Goal: Task Accomplishment & Management: Manage account settings

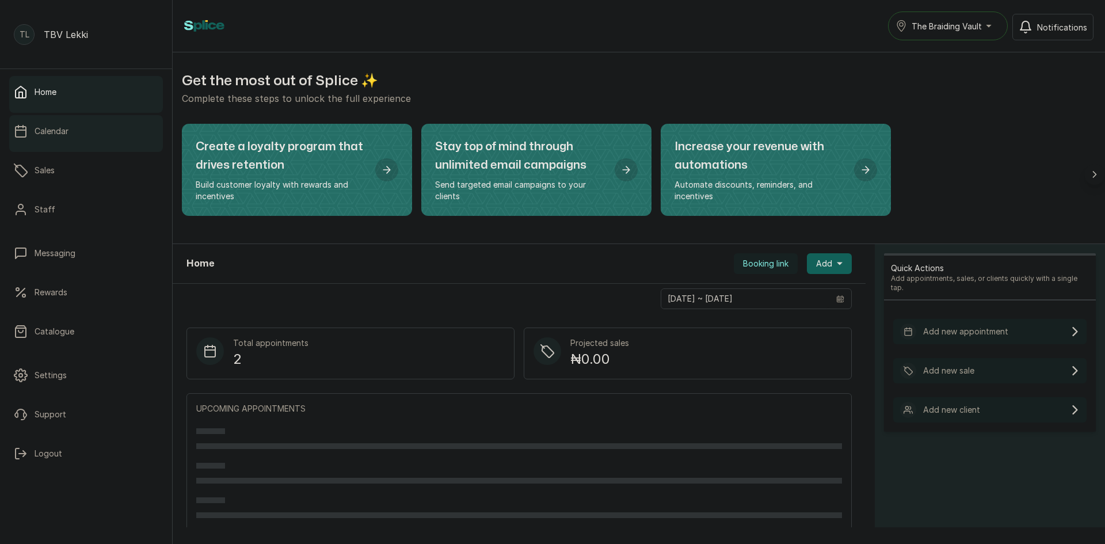
click at [70, 131] on link "Calendar" at bounding box center [86, 131] width 154 height 32
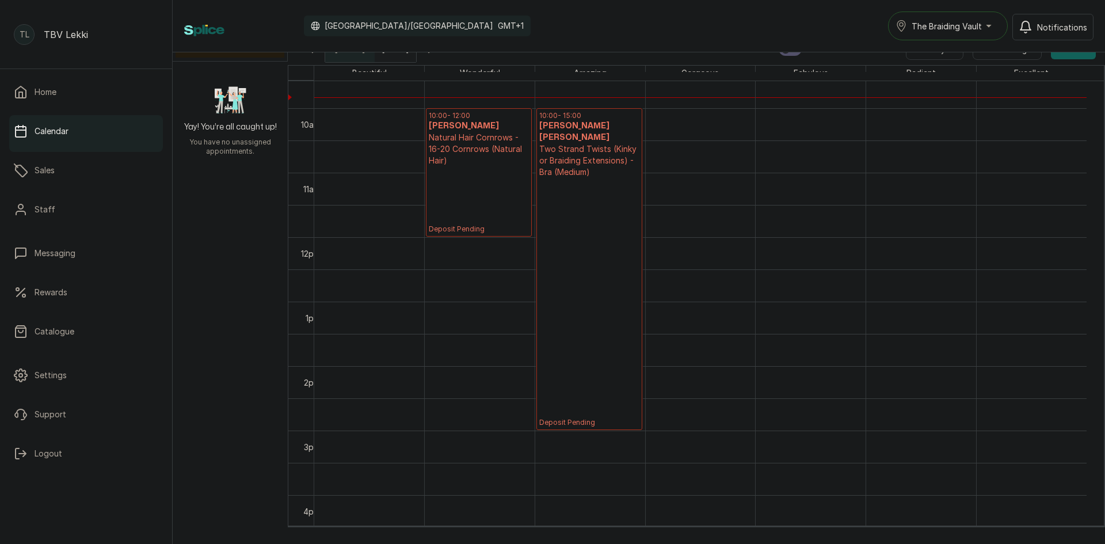
scroll to position [604, 0]
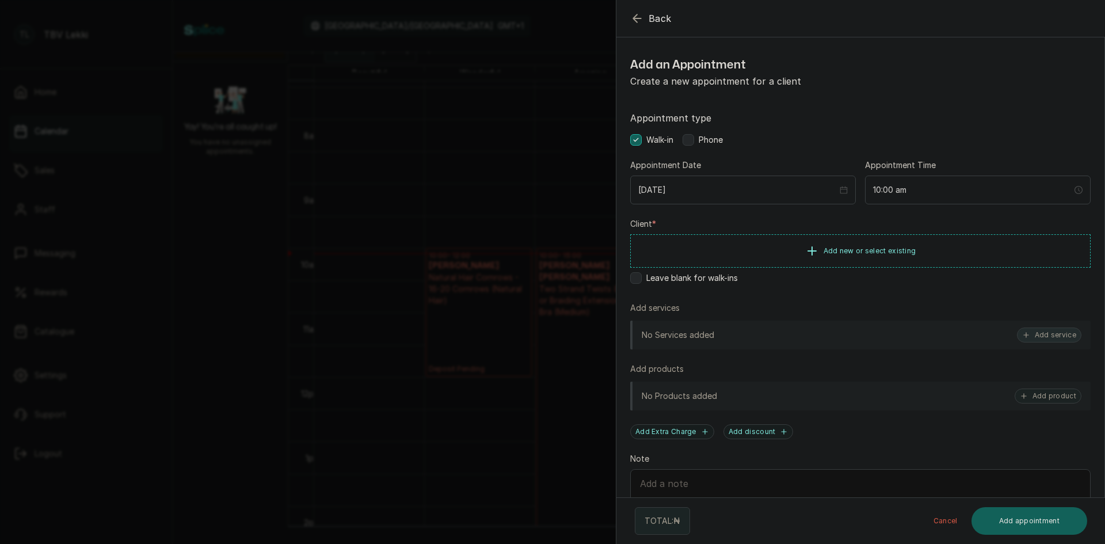
click at [1028, 332] on button "Add service" at bounding box center [1049, 335] width 64 height 15
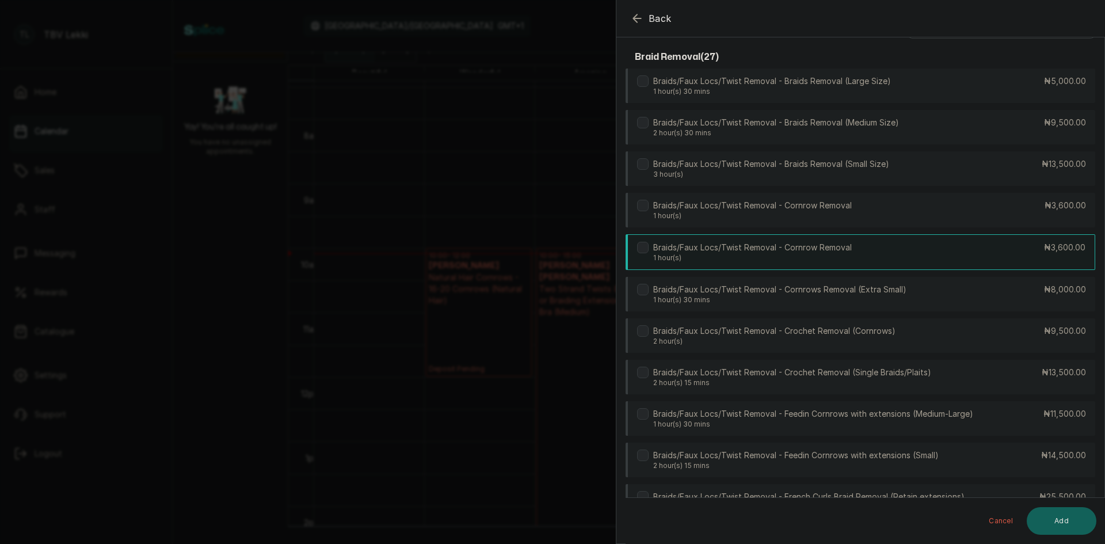
scroll to position [0, 0]
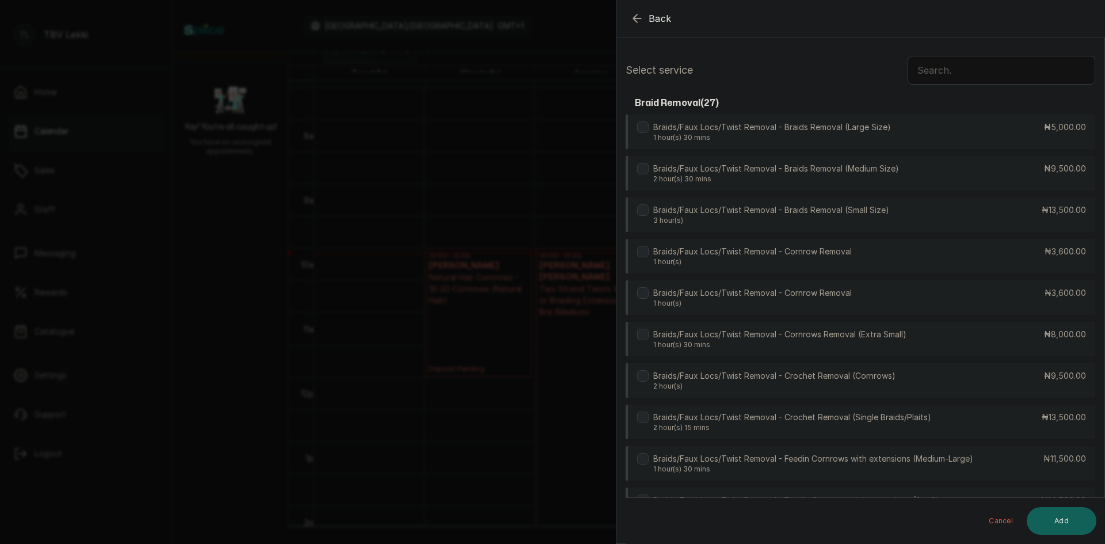
click at [943, 72] on input "text" at bounding box center [1002, 70] width 188 height 29
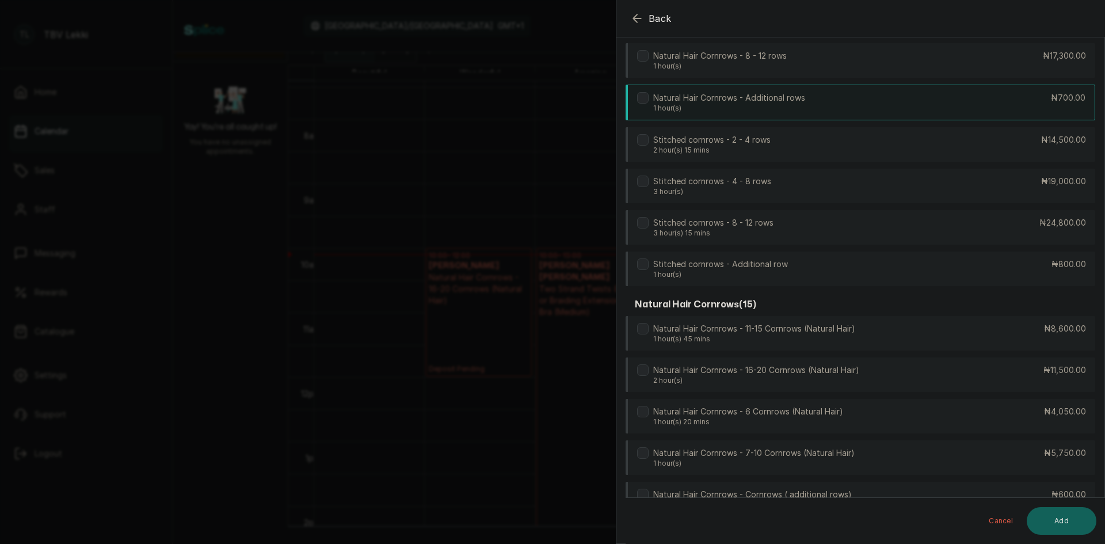
scroll to position [1897, 0]
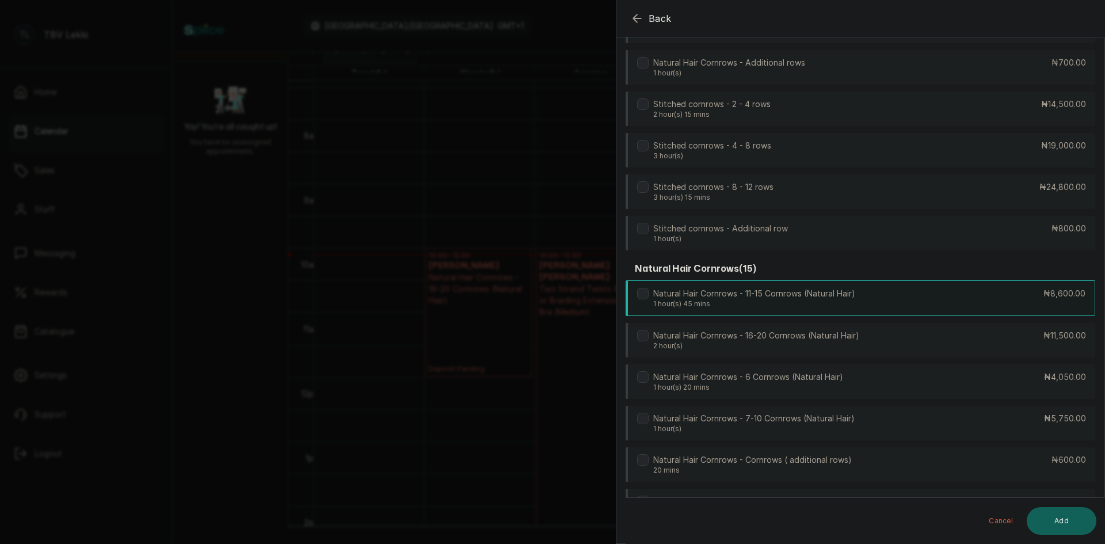
type input "cornr"
click at [821, 295] on p "Natural Hair Cornrows - 11-15 Cornrows (Natural Hair)" at bounding box center [754, 294] width 202 height 12
click at [1066, 516] on button "Add" at bounding box center [1062, 521] width 70 height 28
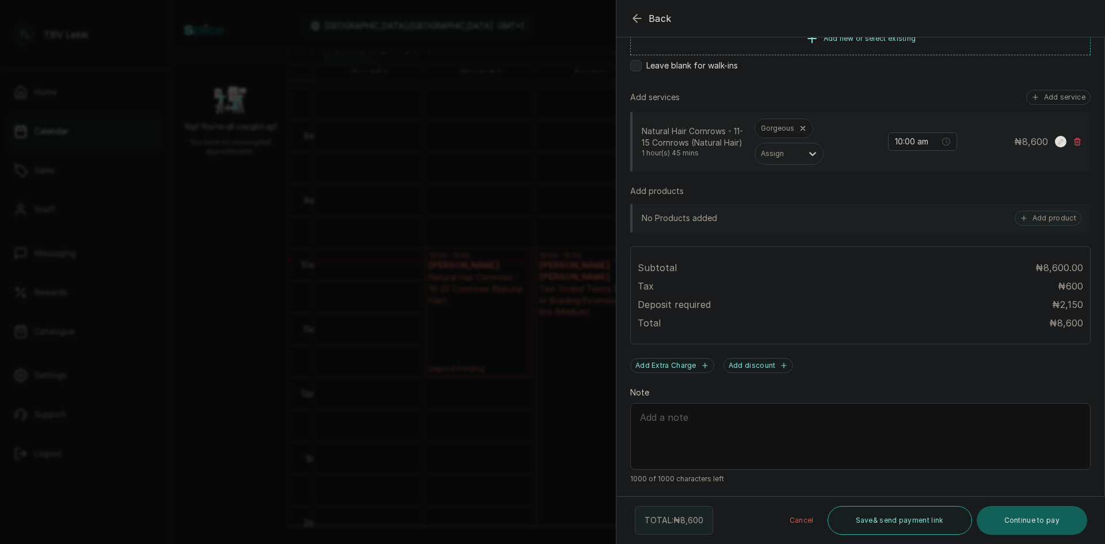
scroll to position [212, 0]
click at [851, 93] on div "Add services Add service" at bounding box center [860, 97] width 461 height 15
click at [637, 20] on icon "button" at bounding box center [637, 19] width 14 height 14
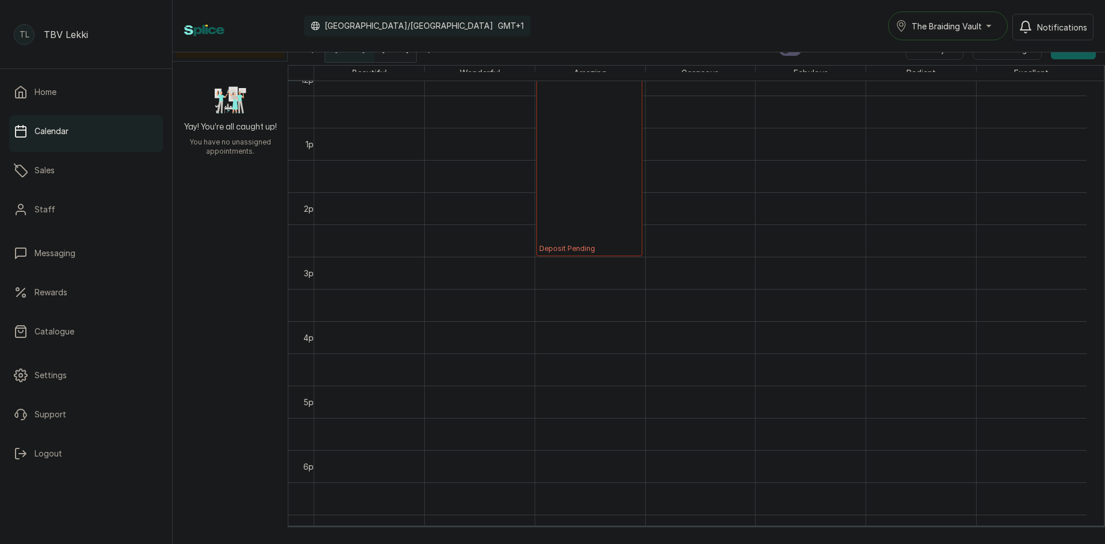
scroll to position [655, 0]
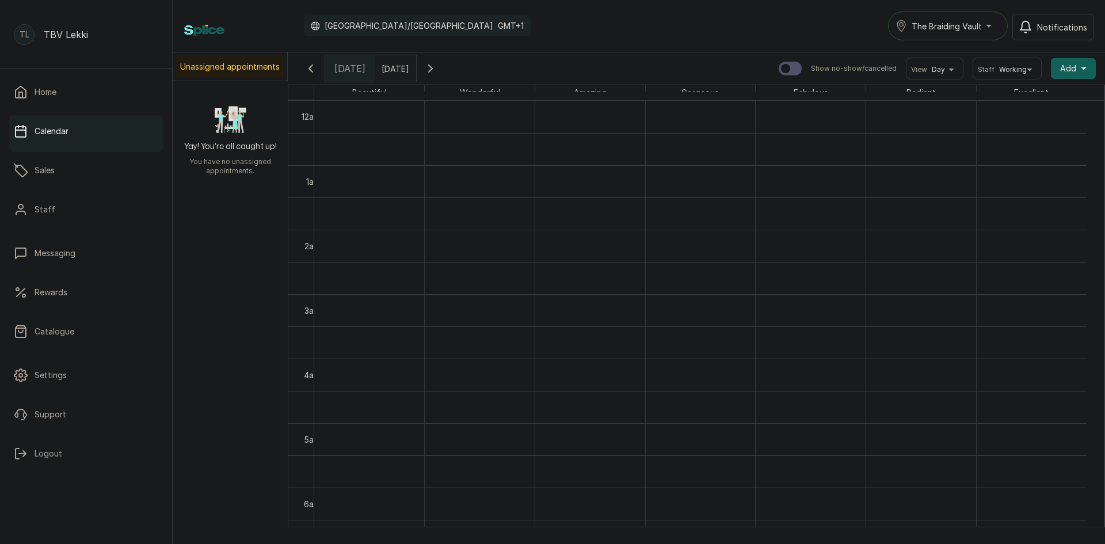
click at [394, 63] on input "text" at bounding box center [384, 66] width 18 height 20
type input "dd/MM/yyyy"
click at [381, 146] on span "10" at bounding box center [376, 141] width 8 height 10
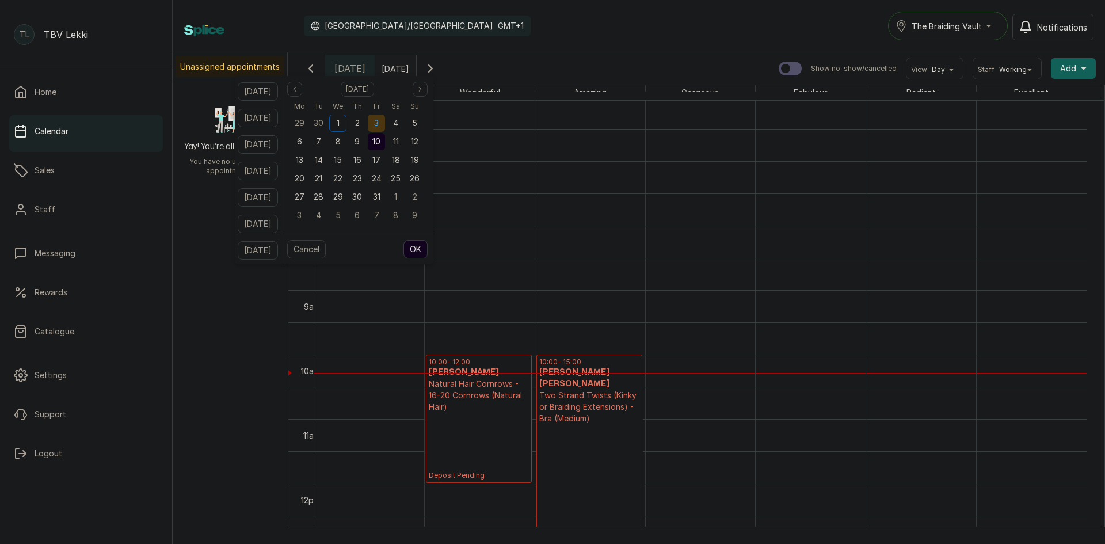
click at [379, 123] on span "3" at bounding box center [376, 123] width 5 height 10
click at [428, 250] on button "OK" at bounding box center [416, 249] width 24 height 18
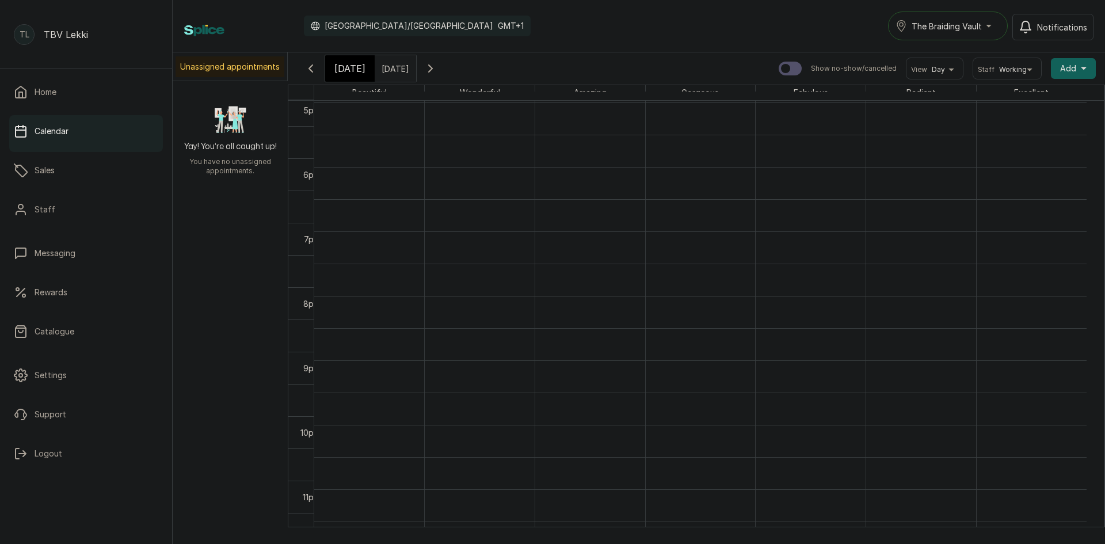
click at [394, 71] on input "[DATE]" at bounding box center [384, 66] width 18 height 20
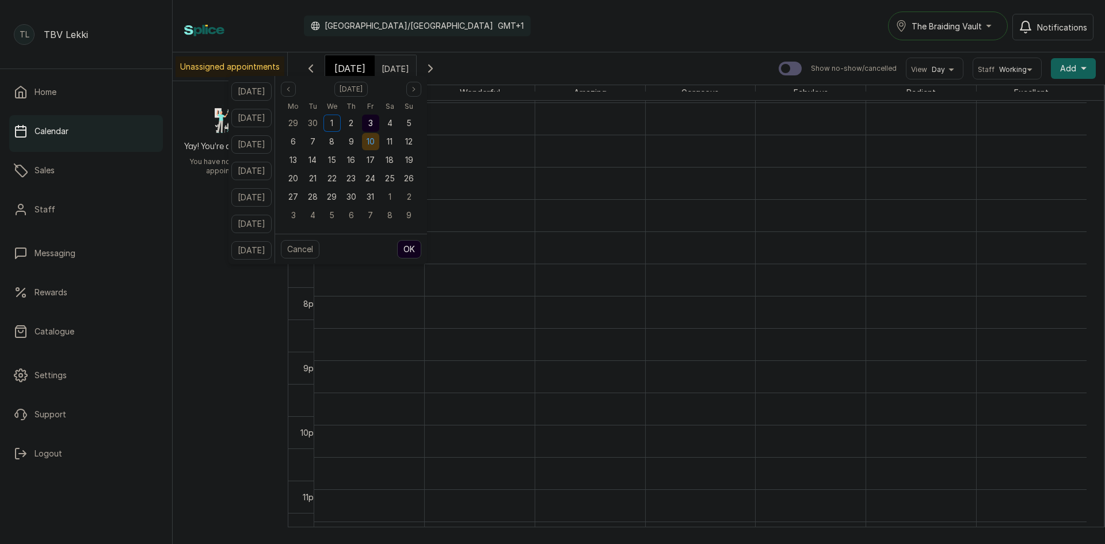
click at [375, 136] on span "10" at bounding box center [371, 141] width 8 height 10
click at [421, 248] on button "OK" at bounding box center [409, 249] width 24 height 18
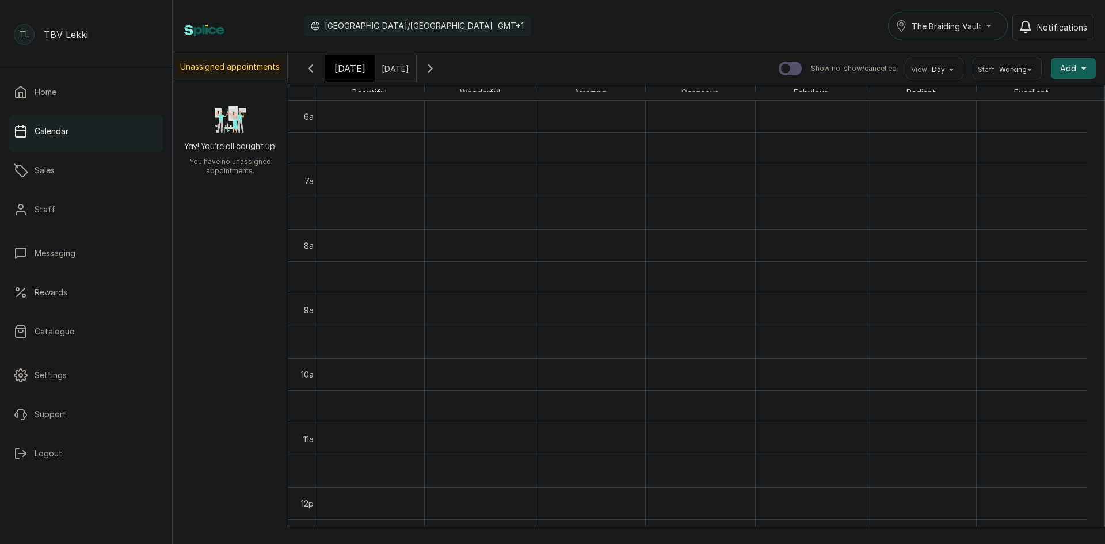
click at [394, 70] on input "[DATE]" at bounding box center [384, 66] width 18 height 20
click at [357, 123] on span "2" at bounding box center [354, 123] width 5 height 10
click at [425, 246] on button "OK" at bounding box center [413, 249] width 24 height 18
type input "[DATE]"
click at [893, 336] on link "12:00 - 13:00 [PERSON_NAME] Knotless Fee Deposit Pending" at bounding box center [921, 331] width 106 height 64
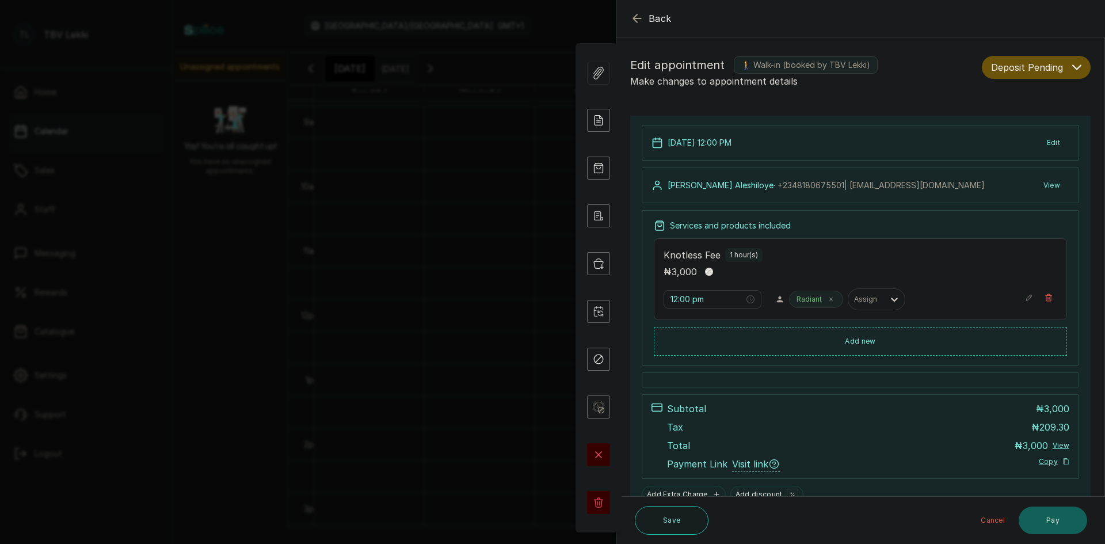
click at [1050, 146] on button "Edit" at bounding box center [1054, 142] width 32 height 21
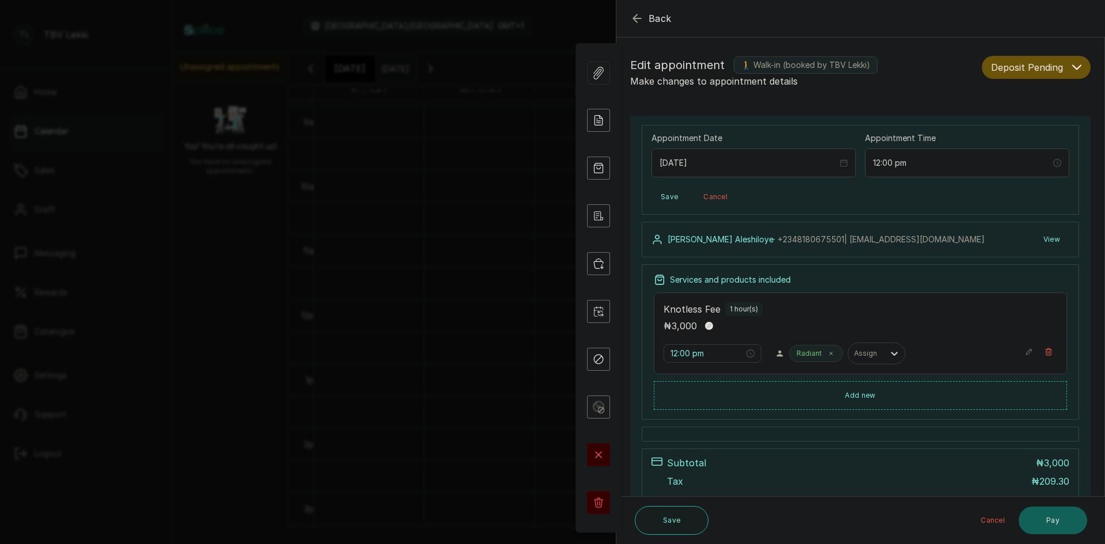
click at [1035, 231] on button "View" at bounding box center [1052, 239] width 35 height 21
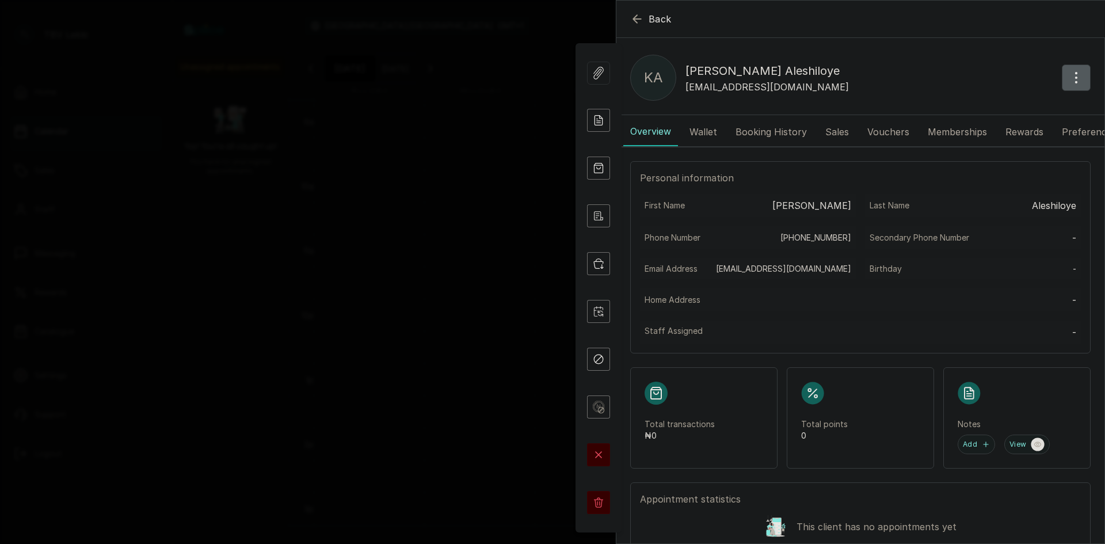
click at [1041, 239] on div "Secondary Phone Number -" at bounding box center [973, 237] width 216 height 23
click at [1076, 78] on icon "button" at bounding box center [1076, 78] width 1 height 10
click at [988, 115] on span "Edit" at bounding box center [1026, 112] width 111 height 14
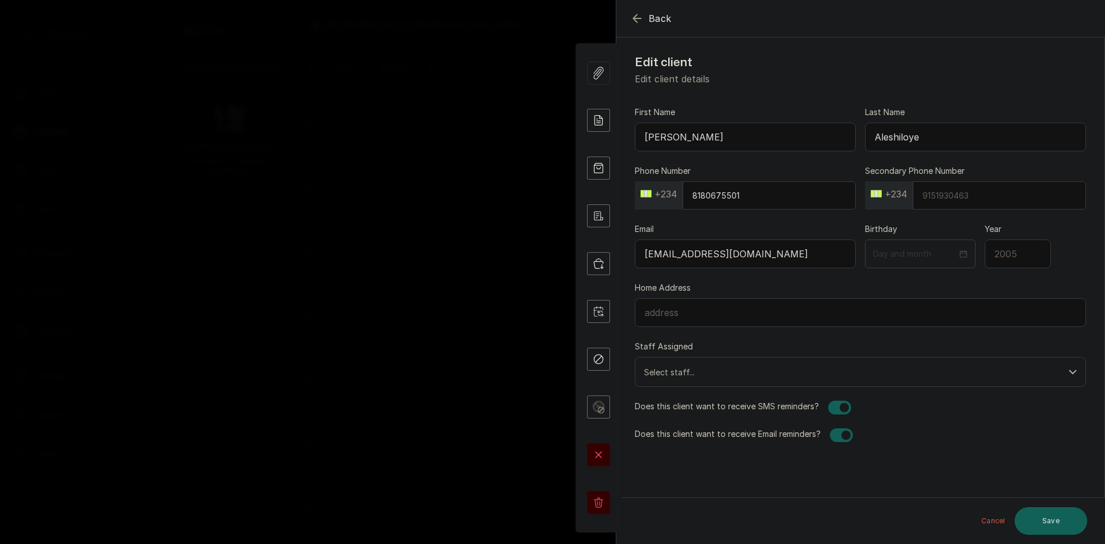
click at [640, 22] on icon "button" at bounding box center [637, 19] width 14 height 14
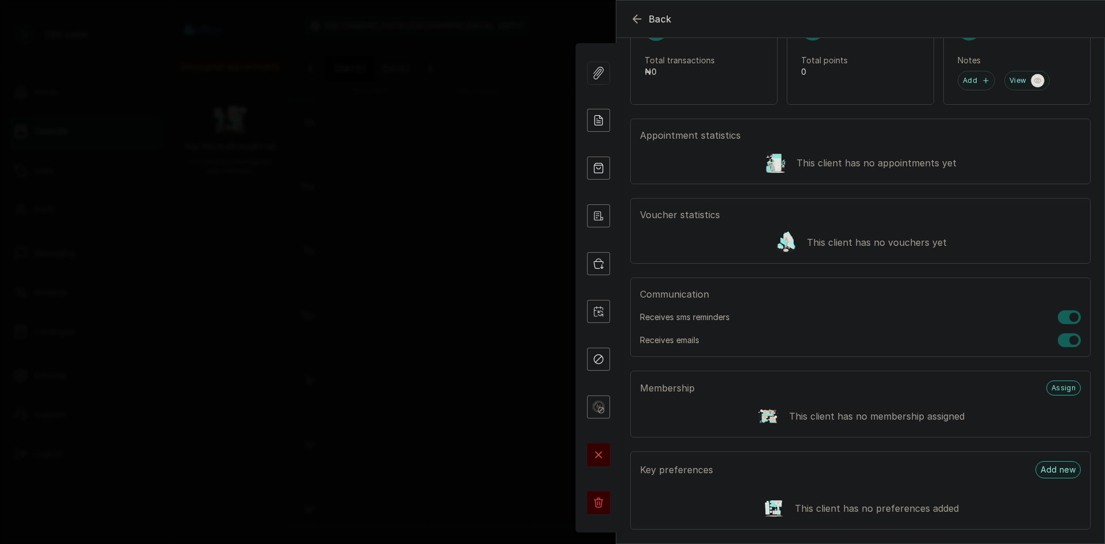
click at [1105, 216] on section "Back [PERSON_NAME] [PERSON_NAME] [EMAIL_ADDRESS][DOMAIN_NAME] Overview Wallet B…" at bounding box center [860, 272] width 489 height 544
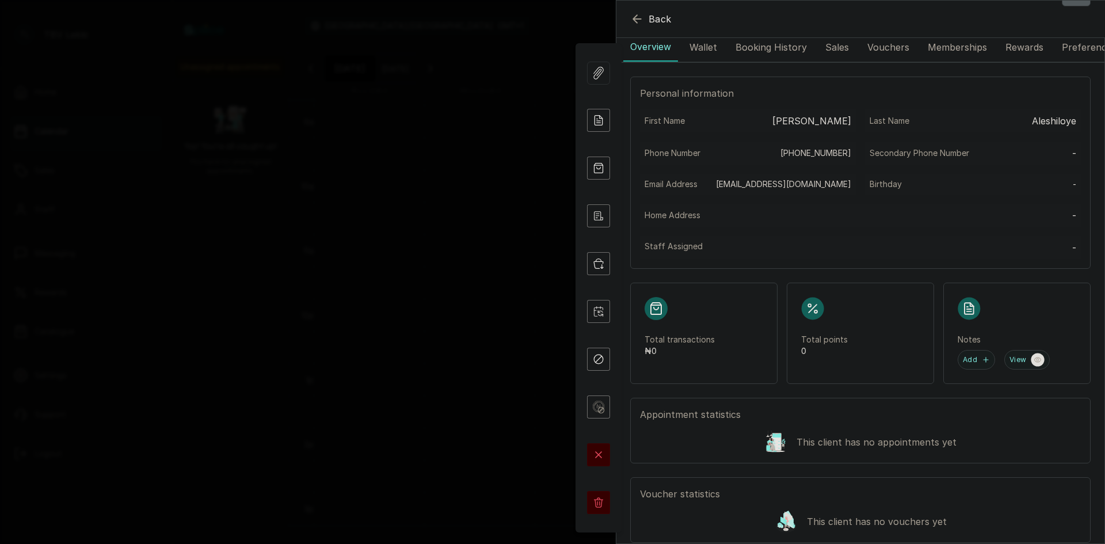
scroll to position [0, 0]
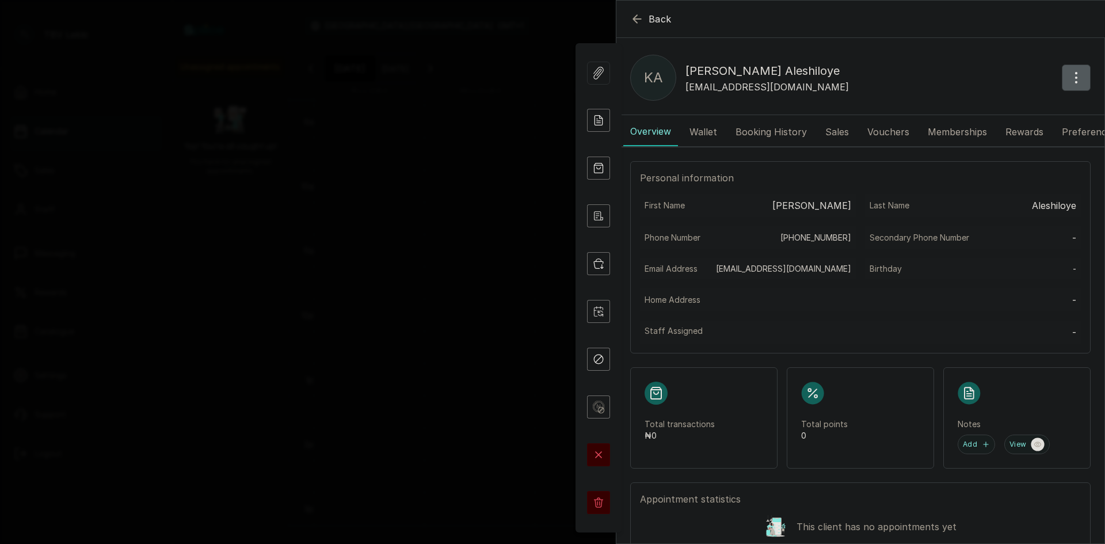
click at [647, 17] on button "Back" at bounding box center [650, 19] width 41 height 14
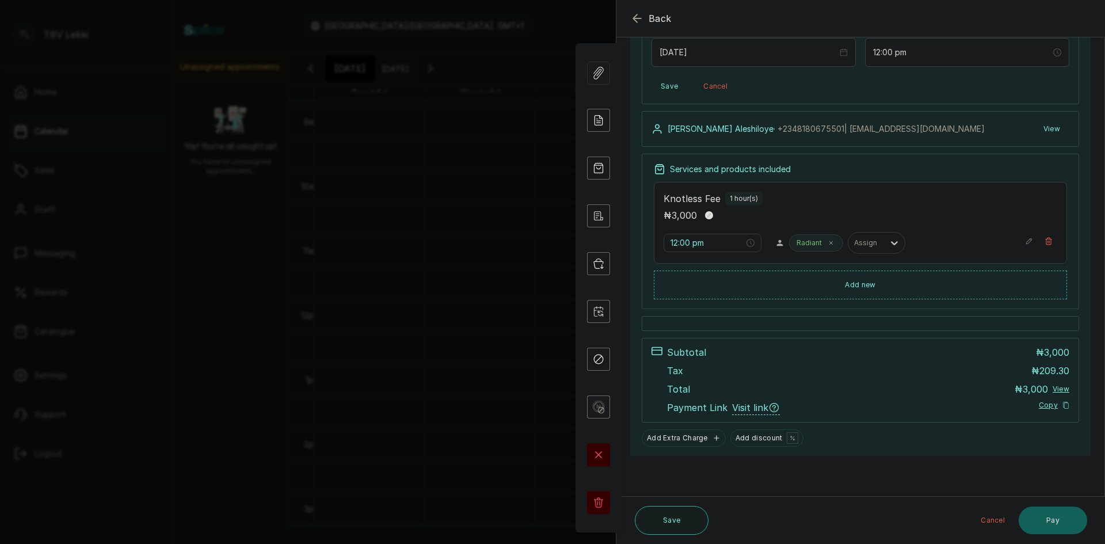
scroll to position [111, 0]
click at [651, 19] on span "Back" at bounding box center [660, 19] width 23 height 14
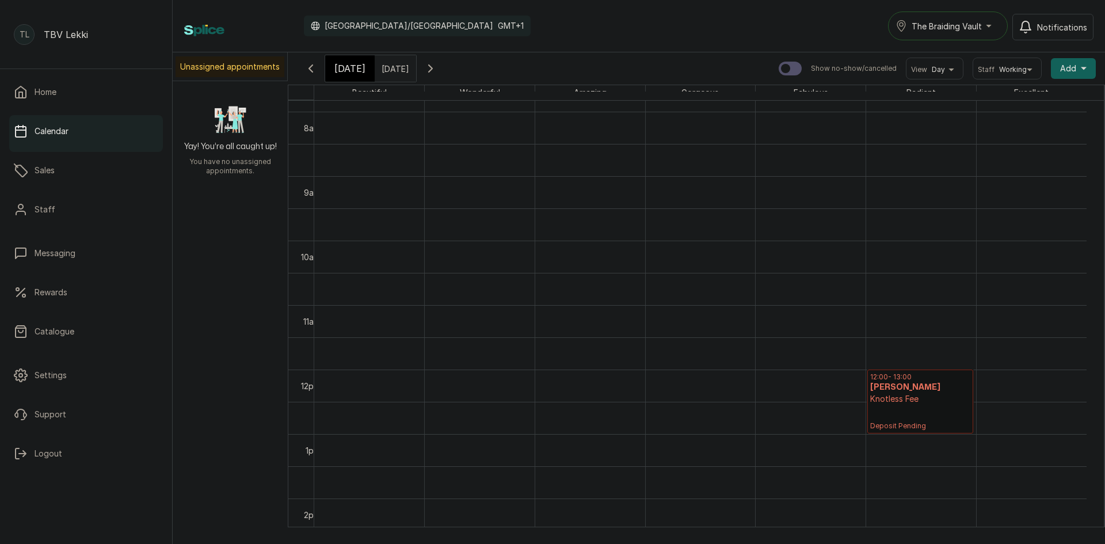
scroll to position [606, 0]
click at [349, 66] on span "[DATE]" at bounding box center [349, 69] width 31 height 14
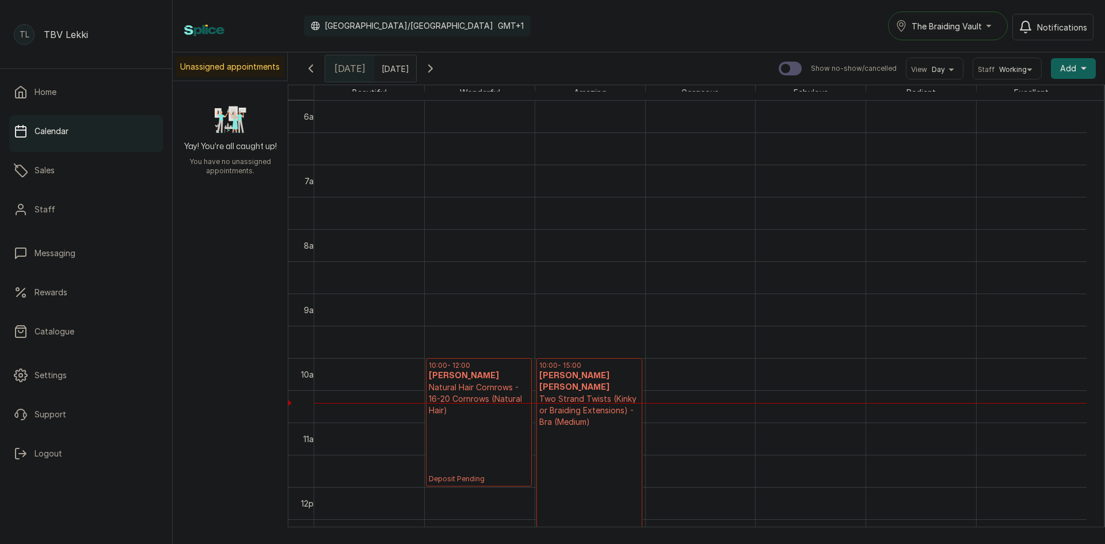
click at [480, 419] on p "Deposit Pending" at bounding box center [479, 449] width 100 height 67
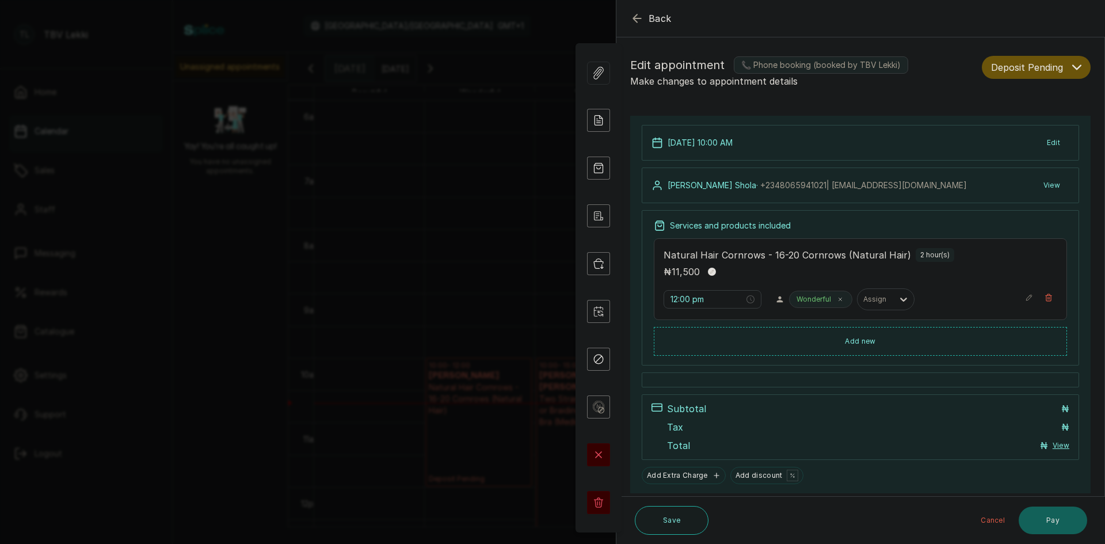
type input "10:00 am"
click at [809, 265] on div "₦ 11,500" at bounding box center [861, 271] width 394 height 15
click at [1025, 297] on icon "button" at bounding box center [1029, 298] width 8 height 8
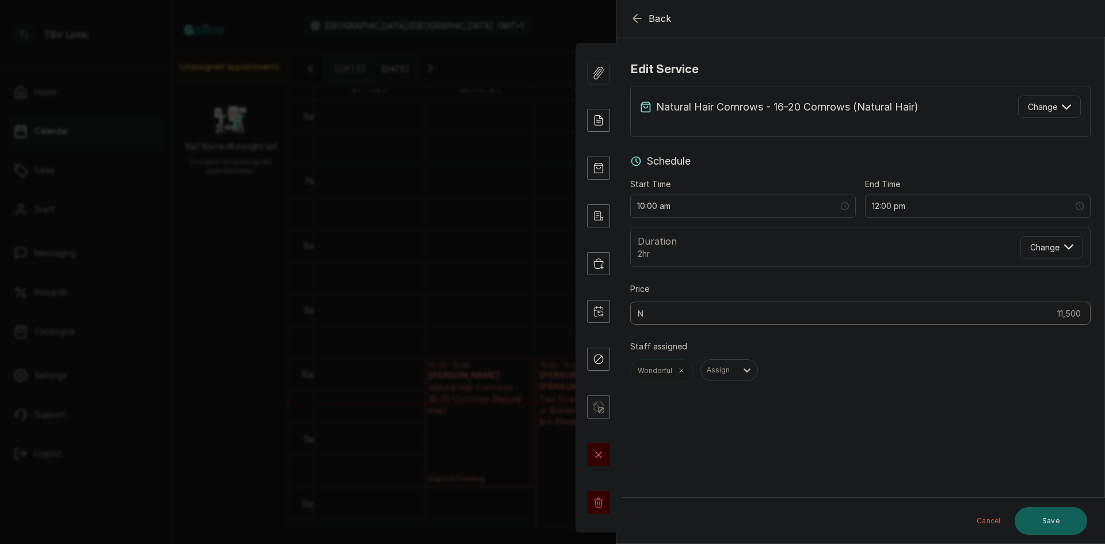
click at [835, 102] on p "Natural Hair Cornrows - 16-20 Cornrows (Natural Hair)" at bounding box center [787, 107] width 263 height 16
click at [1062, 108] on icon "button" at bounding box center [1066, 106] width 9 height 9
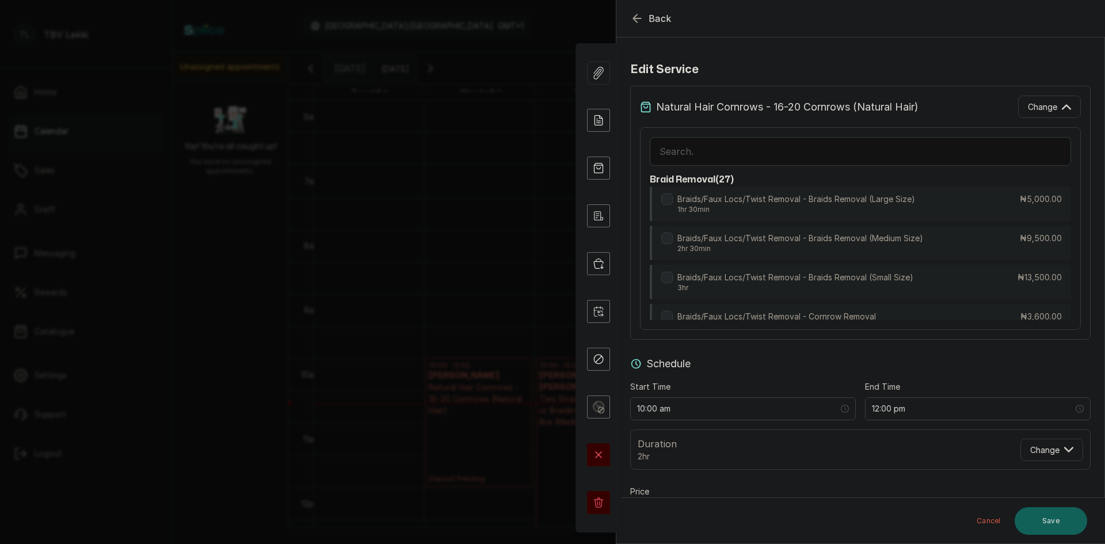
click at [719, 154] on input "text" at bounding box center [860, 151] width 421 height 29
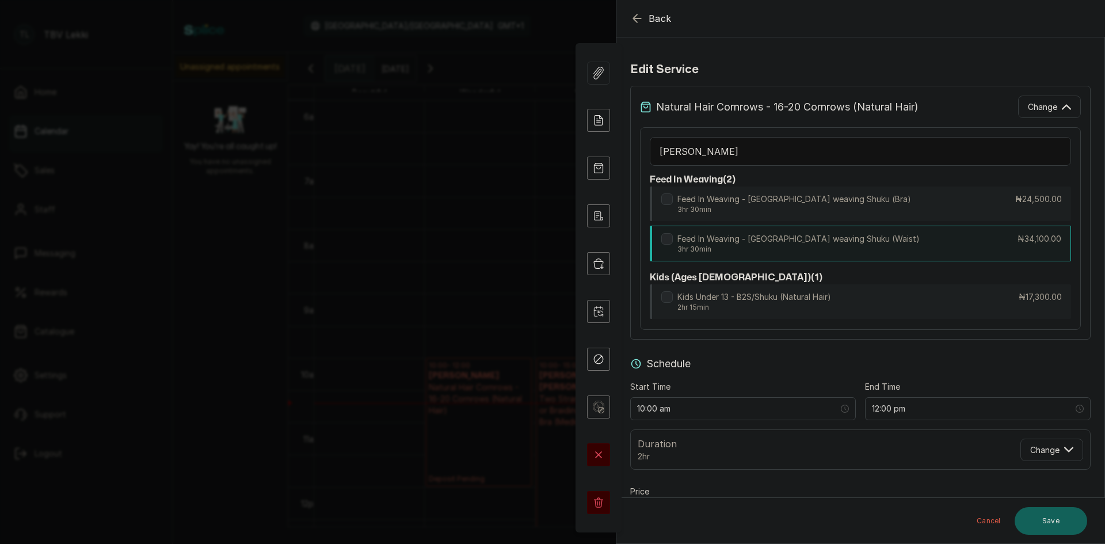
type input "[PERSON_NAME]"
click at [816, 235] on p "Feed In Weaving - [GEOGRAPHIC_DATA] weaving Shuku (Waist)" at bounding box center [799, 239] width 242 height 12
type input "1:30 pm"
type input "34,100"
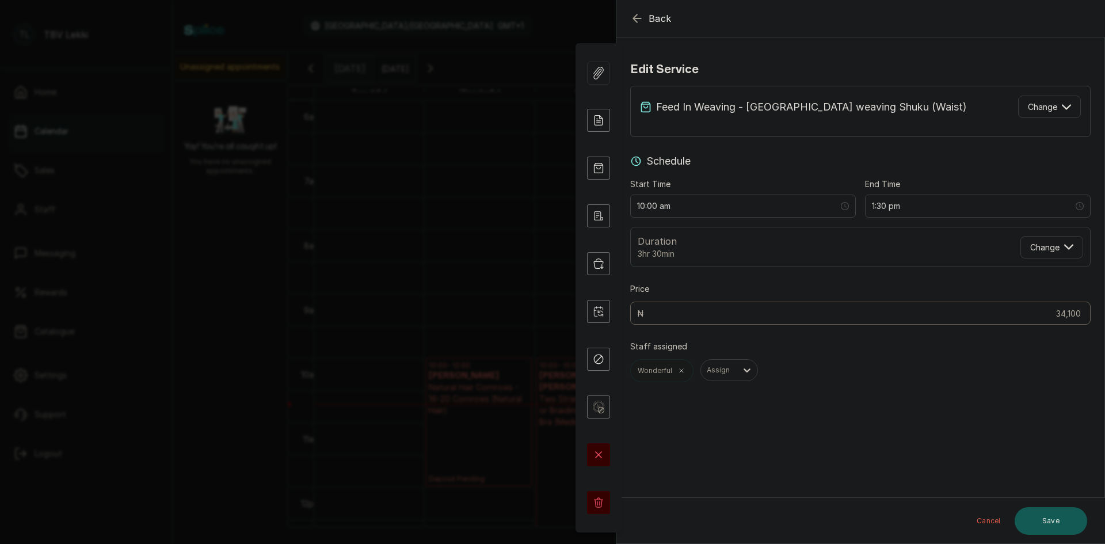
click at [1060, 524] on button "Save" at bounding box center [1051, 521] width 73 height 28
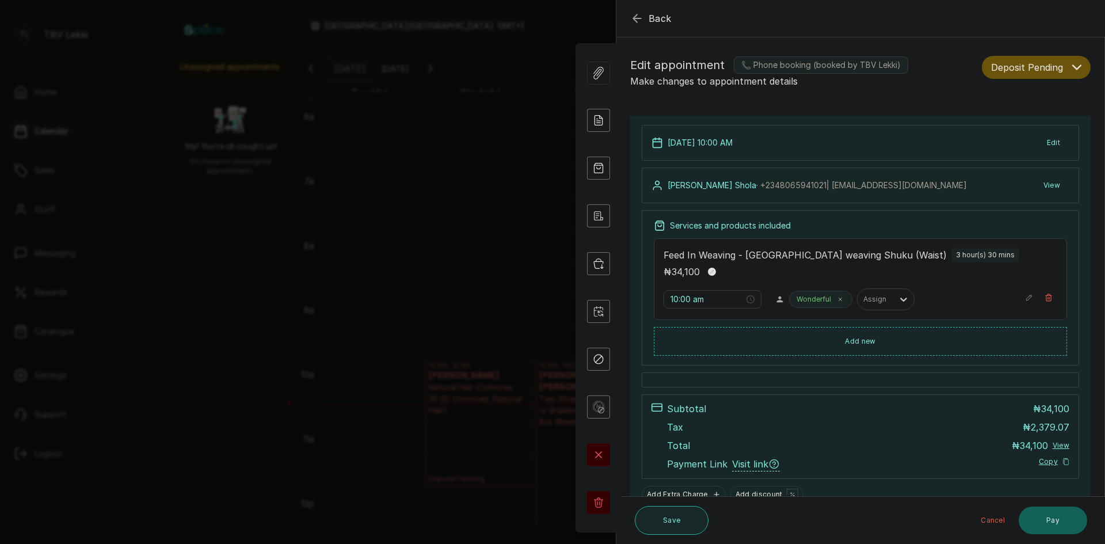
click at [655, 518] on button "Save" at bounding box center [672, 520] width 74 height 29
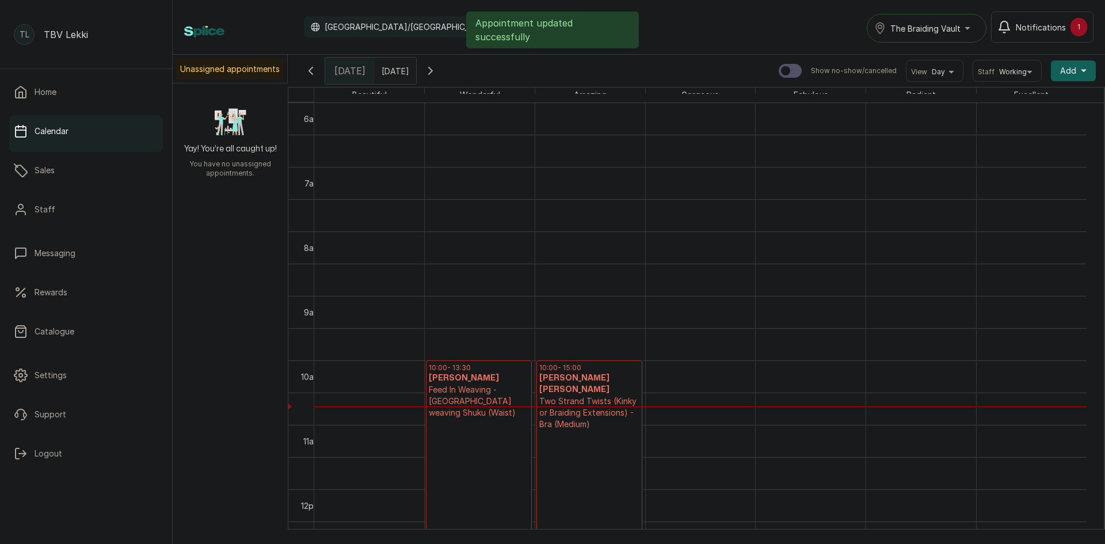
click at [442, 432] on p "Deposit Pending" at bounding box center [479, 501] width 100 height 164
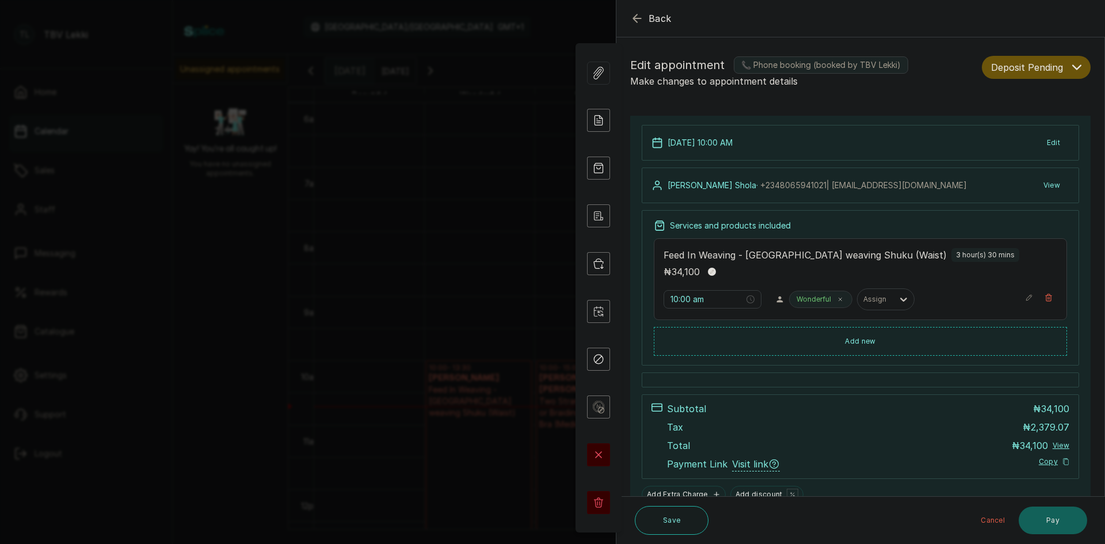
click at [819, 305] on div "Wonderful" at bounding box center [820, 299] width 63 height 17
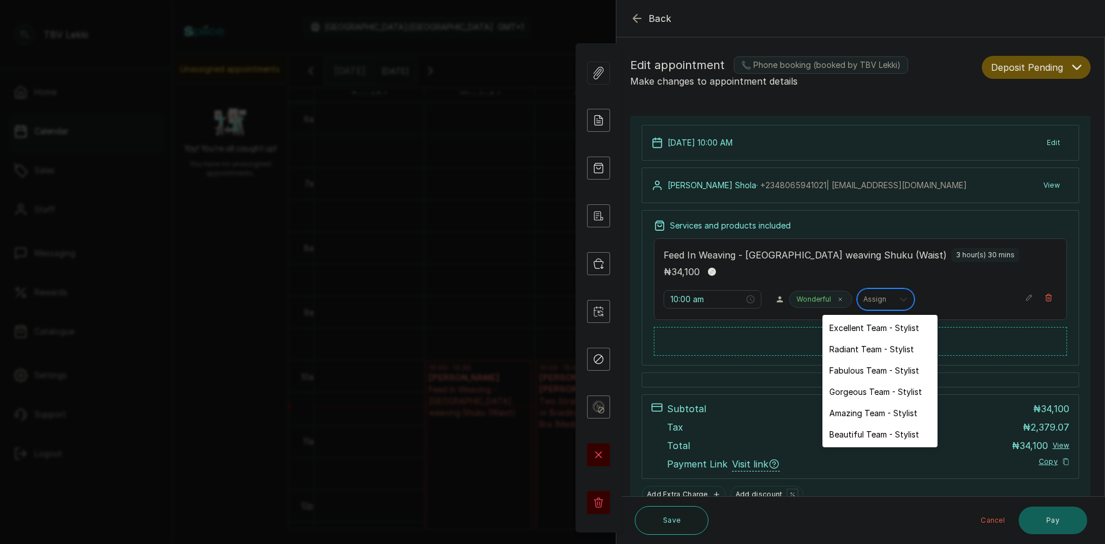
click at [896, 305] on div at bounding box center [903, 299] width 21 height 21
click at [879, 397] on div "Gorgeous Team - Stylist" at bounding box center [880, 391] width 115 height 21
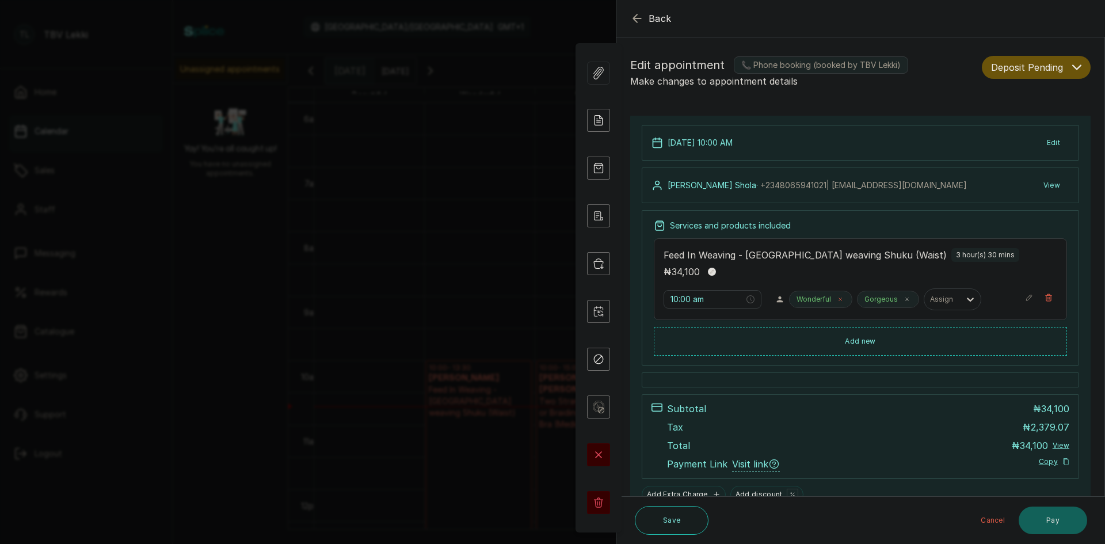
click at [839, 300] on icon at bounding box center [840, 299] width 3 height 3
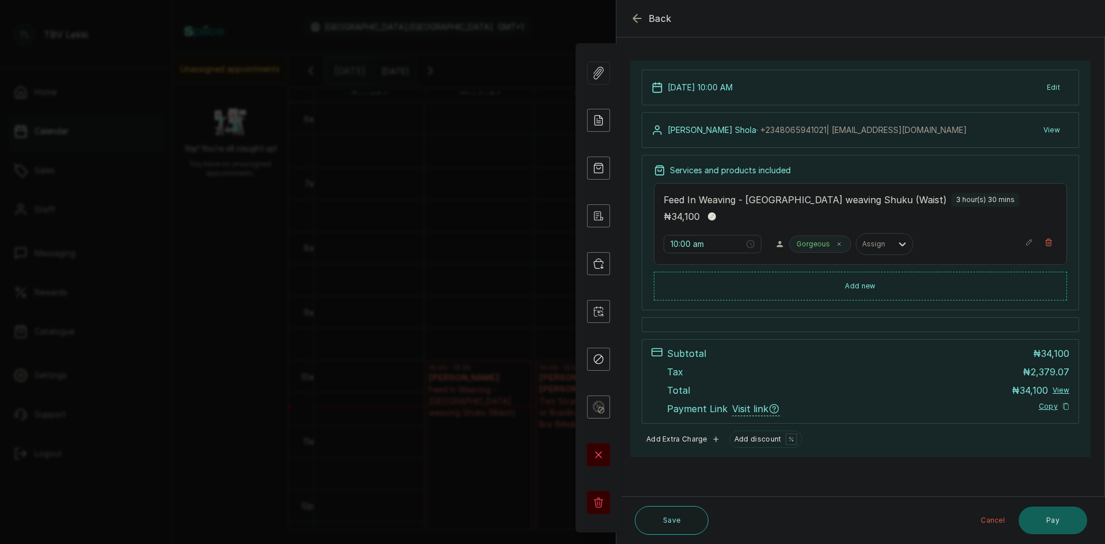
scroll to position [56, 0]
click at [1037, 524] on button "Pay" at bounding box center [1053, 521] width 69 height 28
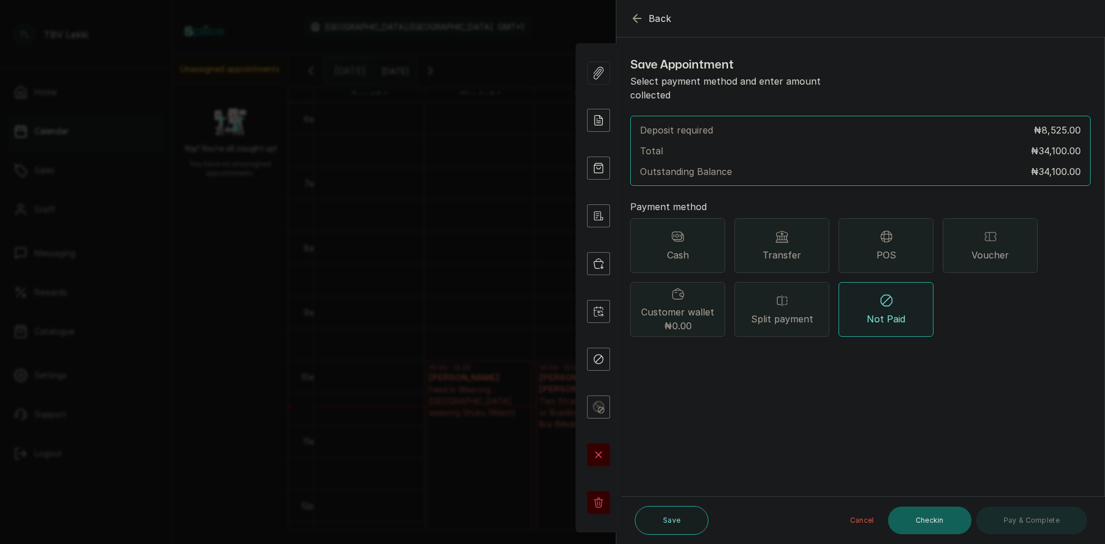
scroll to position [0, 0]
click at [642, 19] on icon "button" at bounding box center [637, 19] width 14 height 14
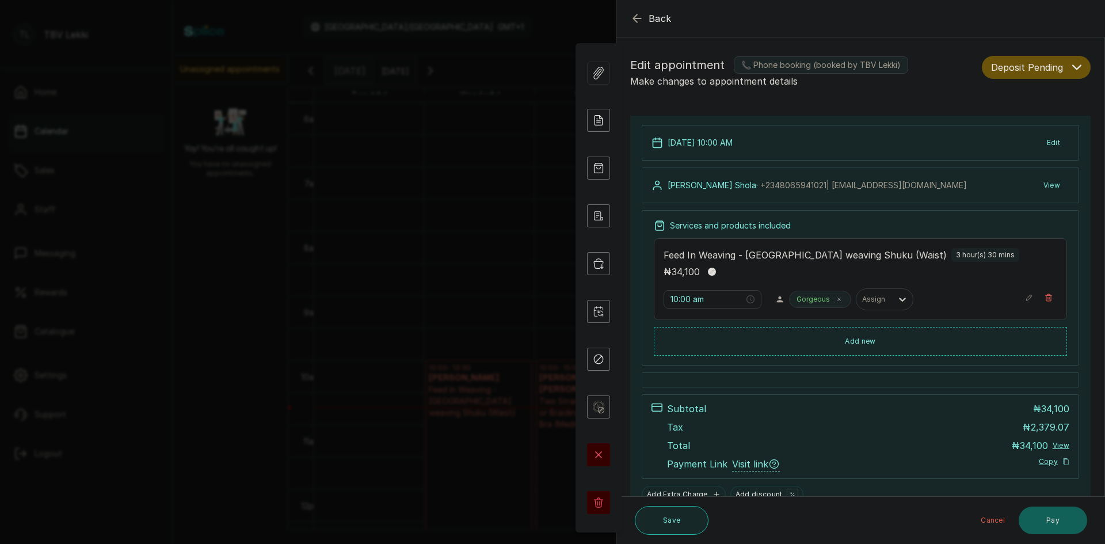
click at [670, 514] on button "Save" at bounding box center [672, 520] width 74 height 29
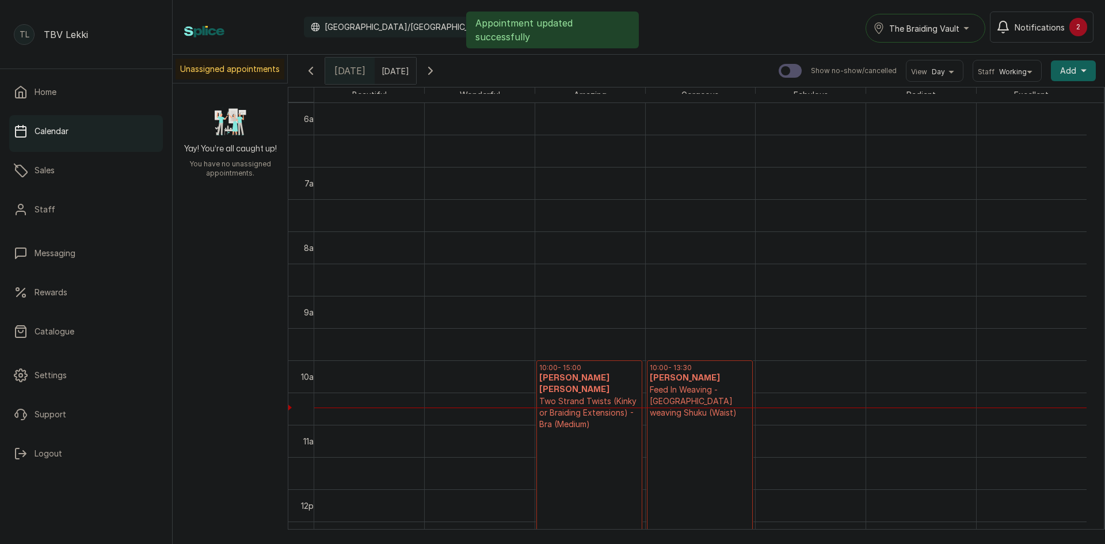
click at [703, 394] on p "Feed In Weaving - [GEOGRAPHIC_DATA] weaving Shuku (Waist)" at bounding box center [700, 401] width 100 height 35
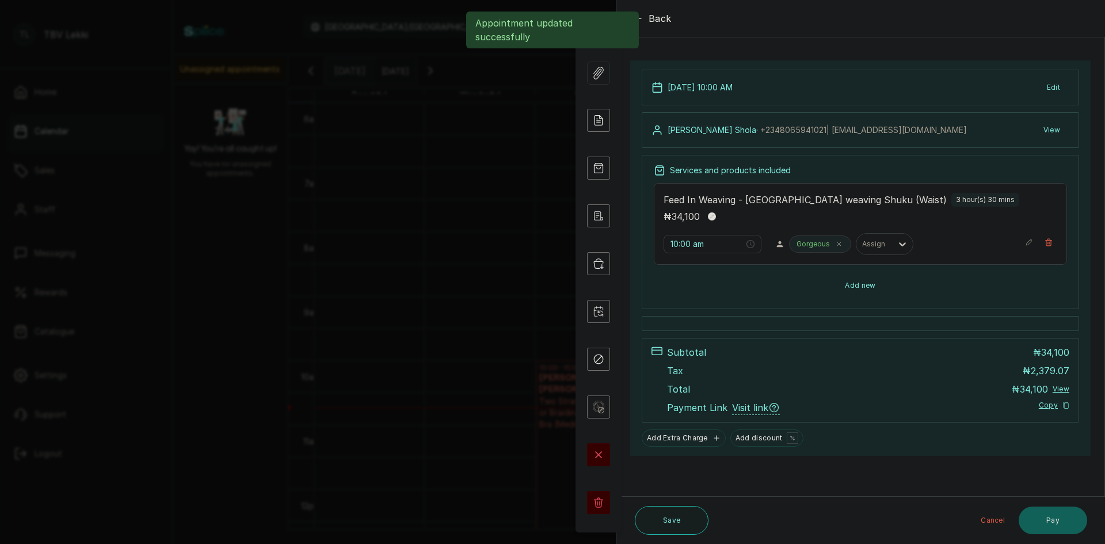
scroll to position [55, 0]
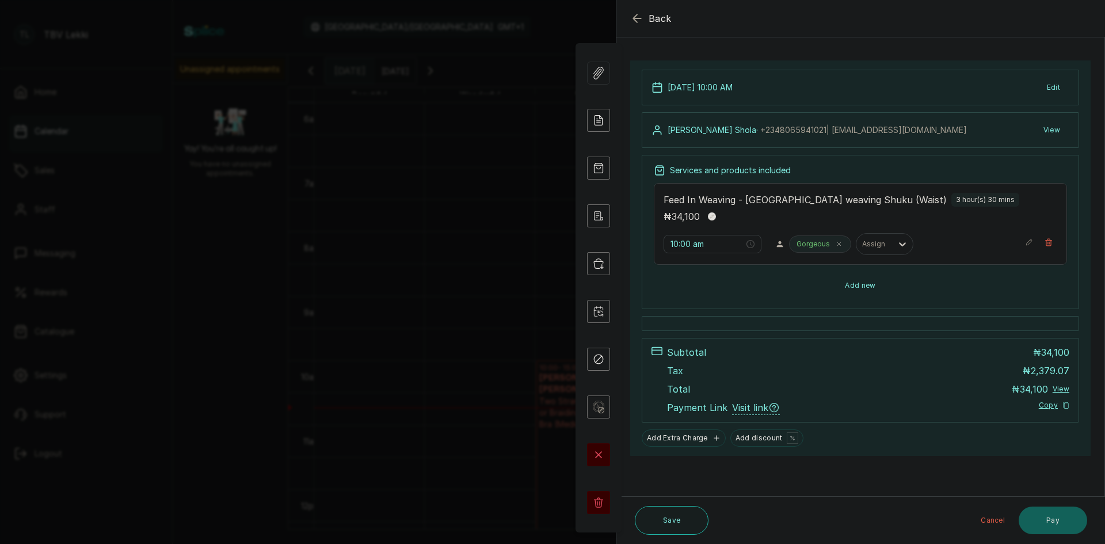
click at [904, 286] on button "Add new" at bounding box center [860, 286] width 413 height 28
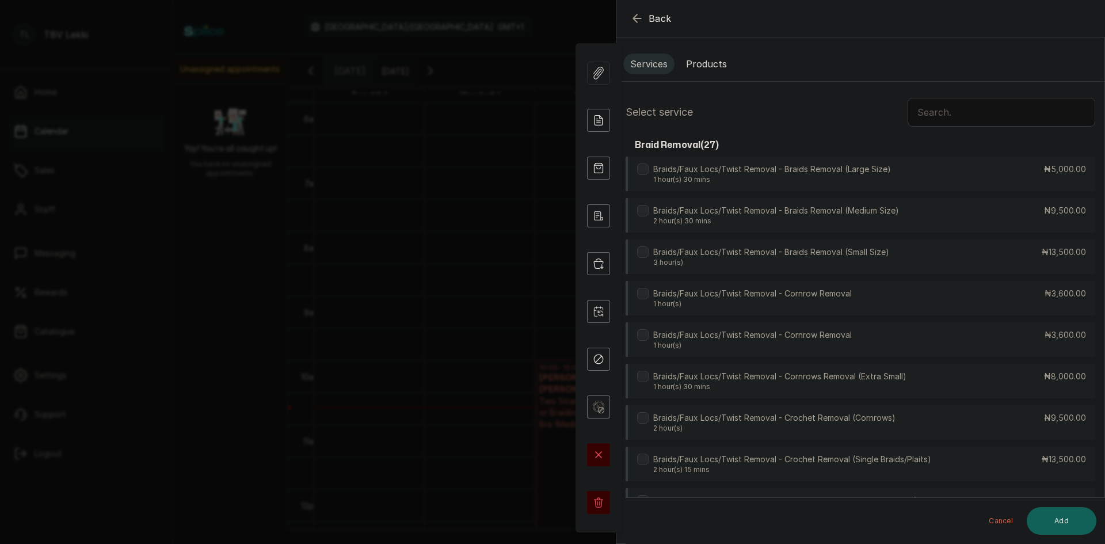
click at [919, 107] on input "text" at bounding box center [1002, 112] width 188 height 29
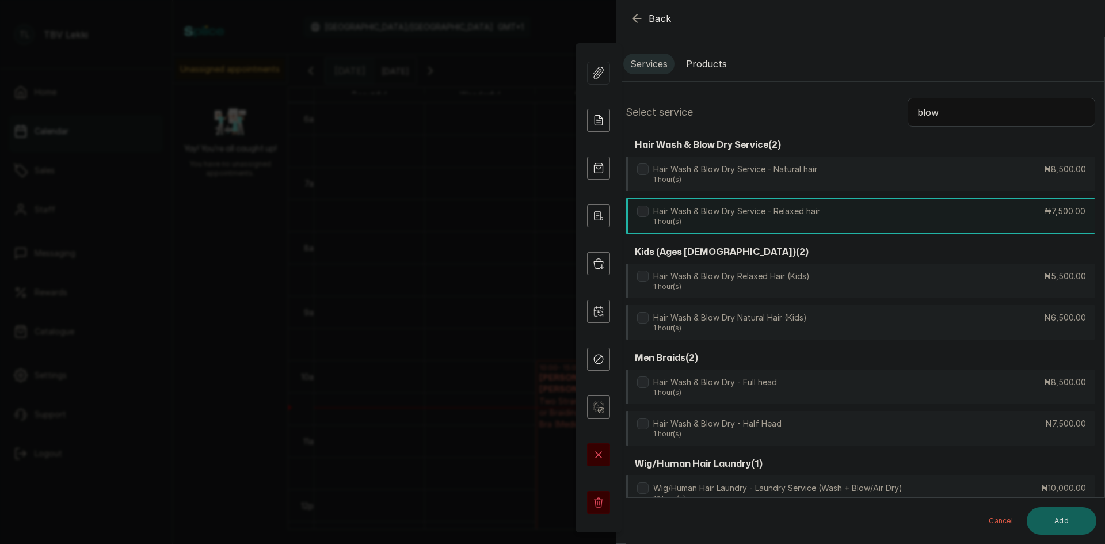
type input "blow"
click at [758, 215] on p "Hair Wash & Blow Dry Service - Relaxed hair" at bounding box center [736, 212] width 167 height 12
click at [1053, 528] on button "Add" at bounding box center [1062, 521] width 70 height 28
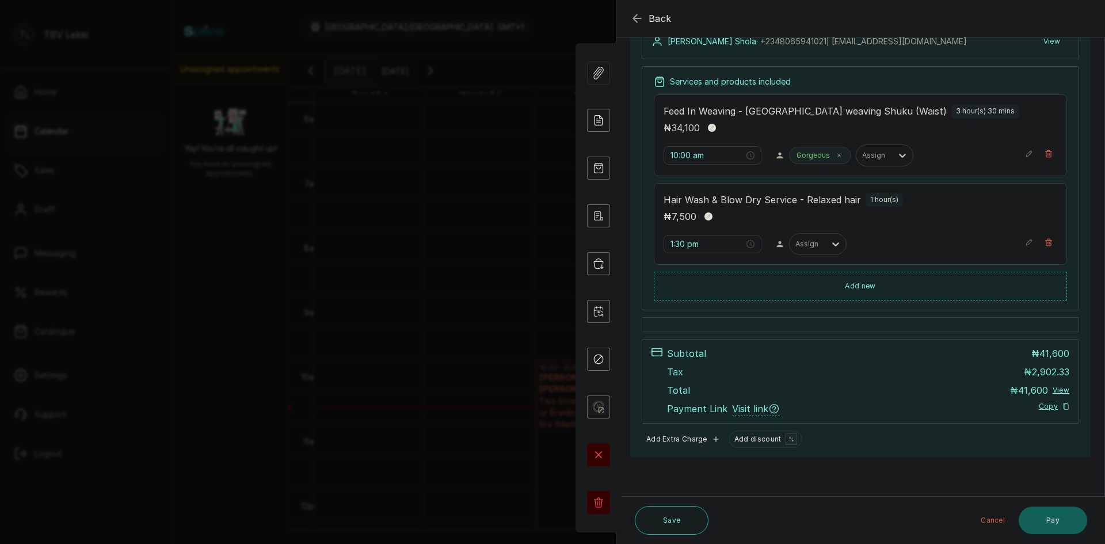
scroll to position [145, 0]
click at [675, 513] on button "Save" at bounding box center [672, 520] width 74 height 29
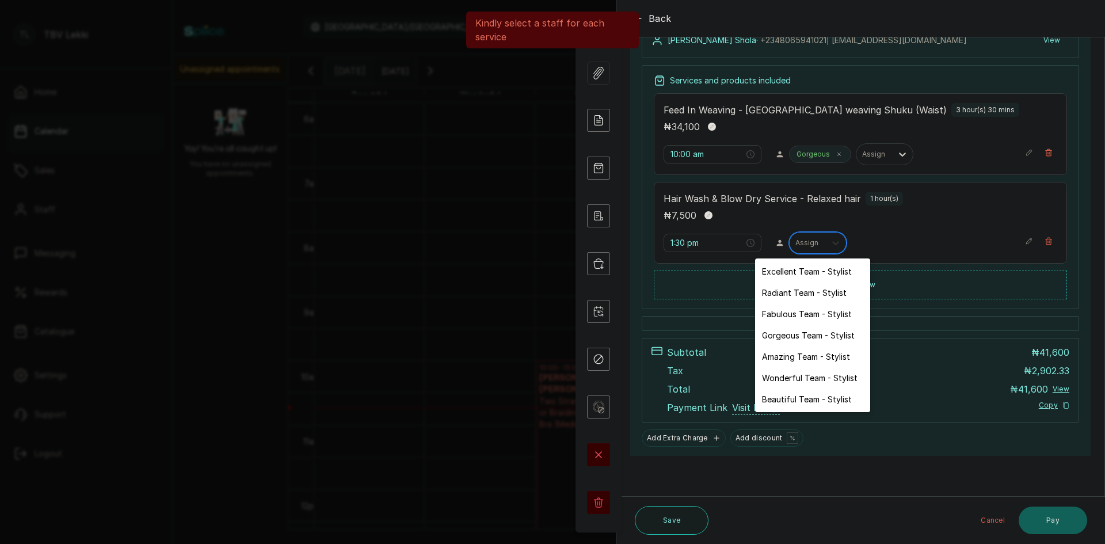
click at [830, 243] on icon at bounding box center [836, 243] width 12 height 12
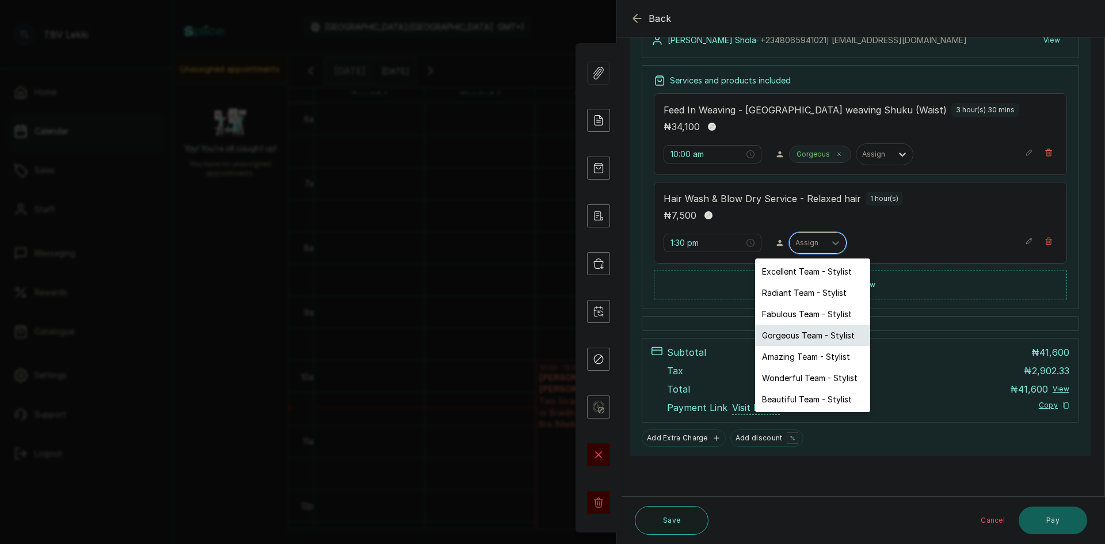
click at [796, 339] on div "Gorgeous Team - Stylist" at bounding box center [812, 335] width 115 height 21
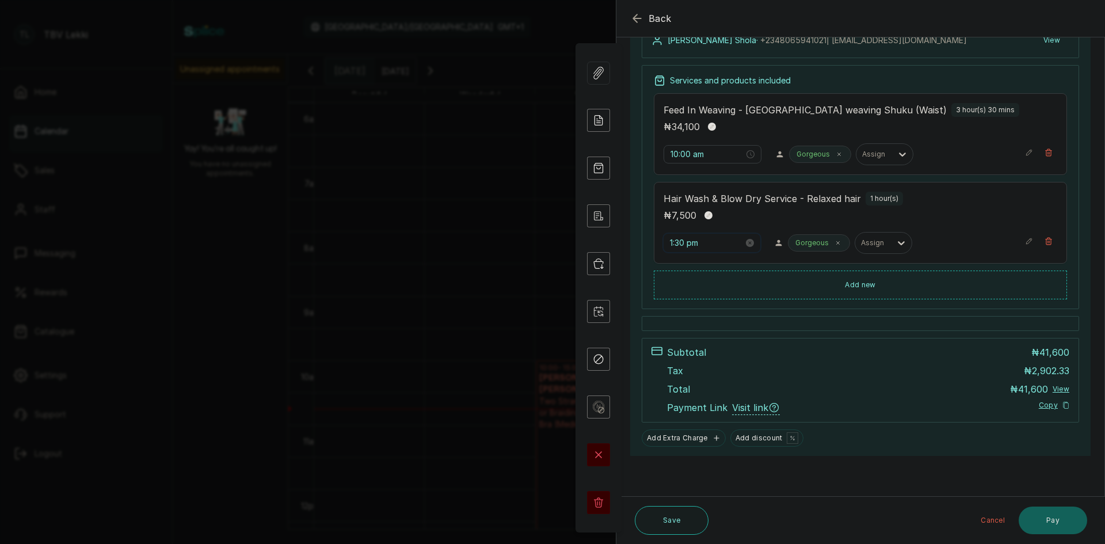
click at [698, 245] on input "1:30 pm" at bounding box center [707, 243] width 74 height 13
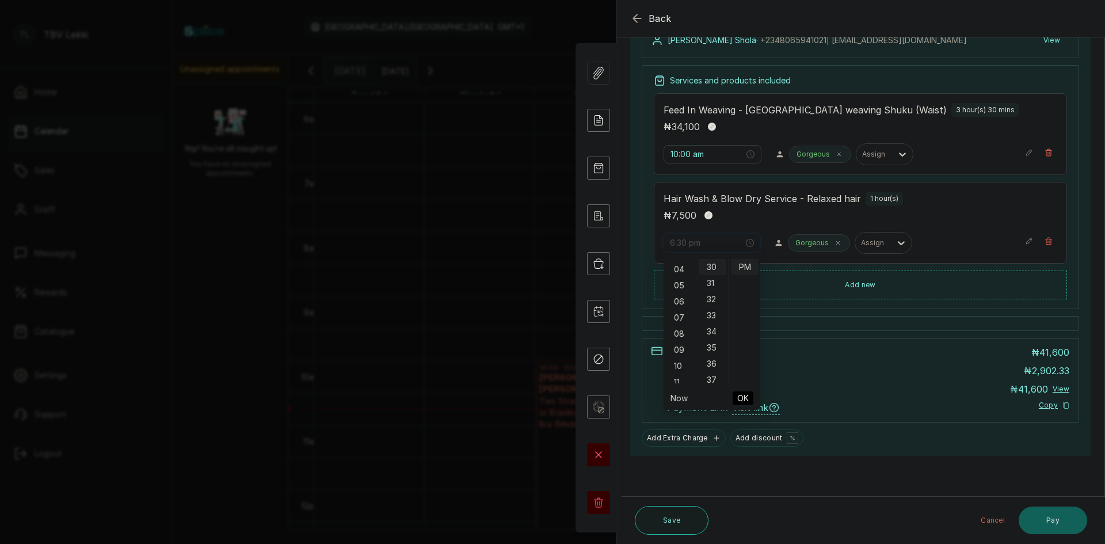
scroll to position [120, 0]
click at [680, 305] on div "10" at bounding box center [680, 309] width 28 height 16
click at [678, 266] on div "10" at bounding box center [680, 267] width 28 height 16
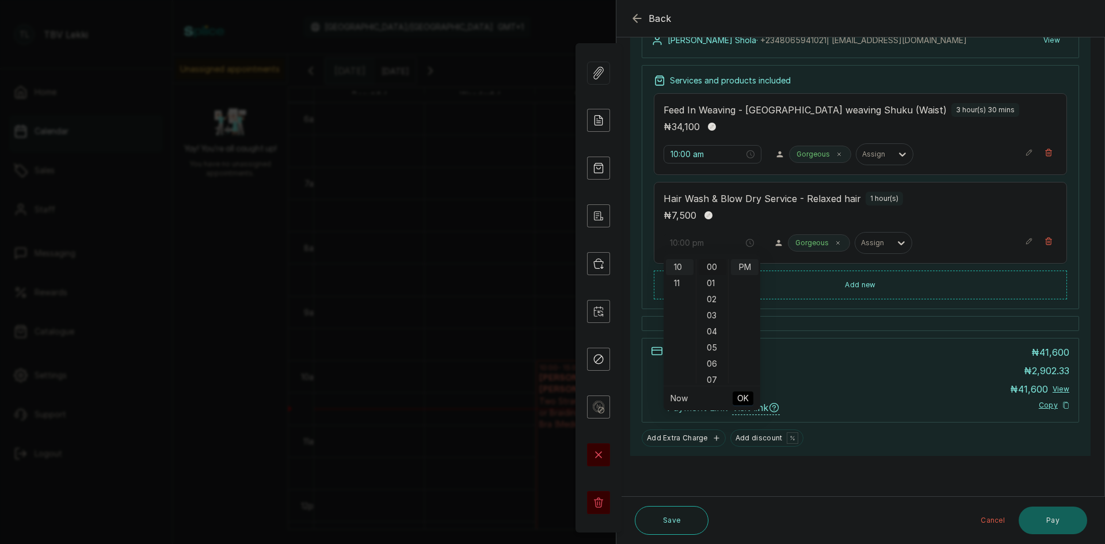
click at [713, 267] on div "00" at bounding box center [713, 267] width 28 height 16
click at [741, 269] on div "PM" at bounding box center [745, 267] width 28 height 16
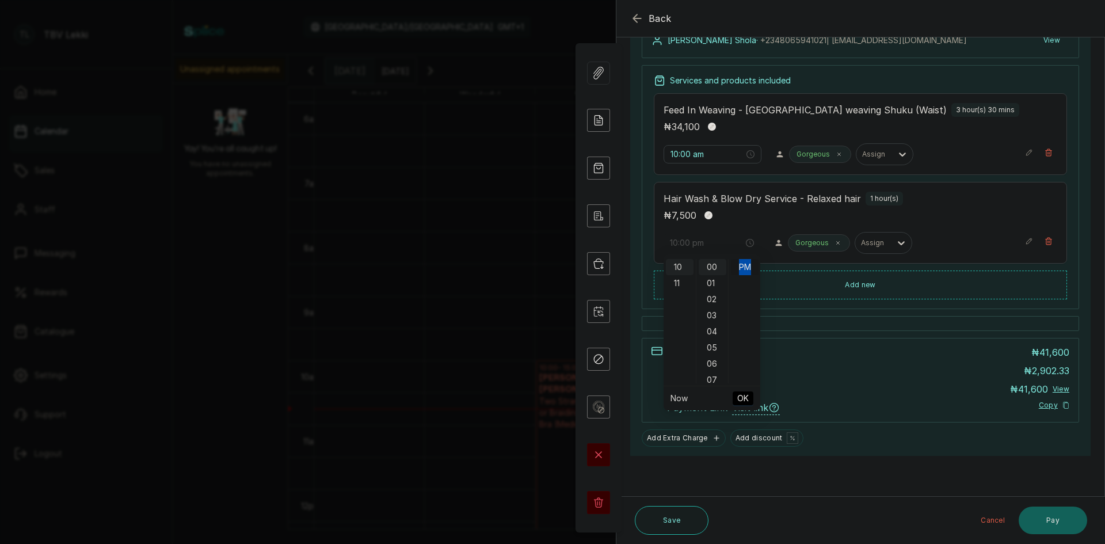
click at [741, 269] on div "PM" at bounding box center [745, 267] width 28 height 16
click at [741, 269] on div "Services and products included Feed In Weaving - [GEOGRAPHIC_DATA] weaving Shuk…" at bounding box center [861, 187] width 438 height 244
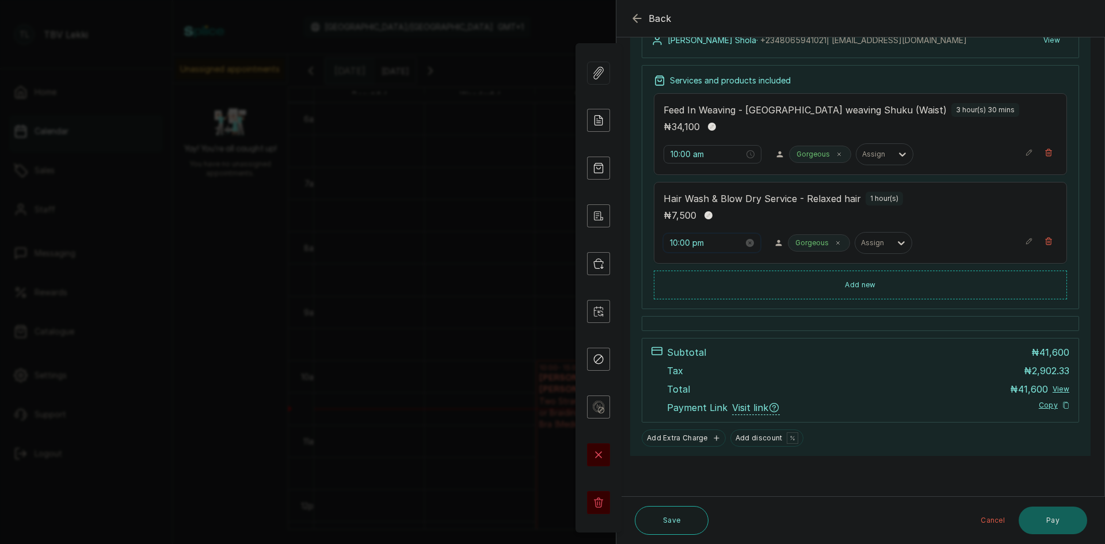
click at [708, 246] on input "10:00 pm" at bounding box center [707, 243] width 74 height 13
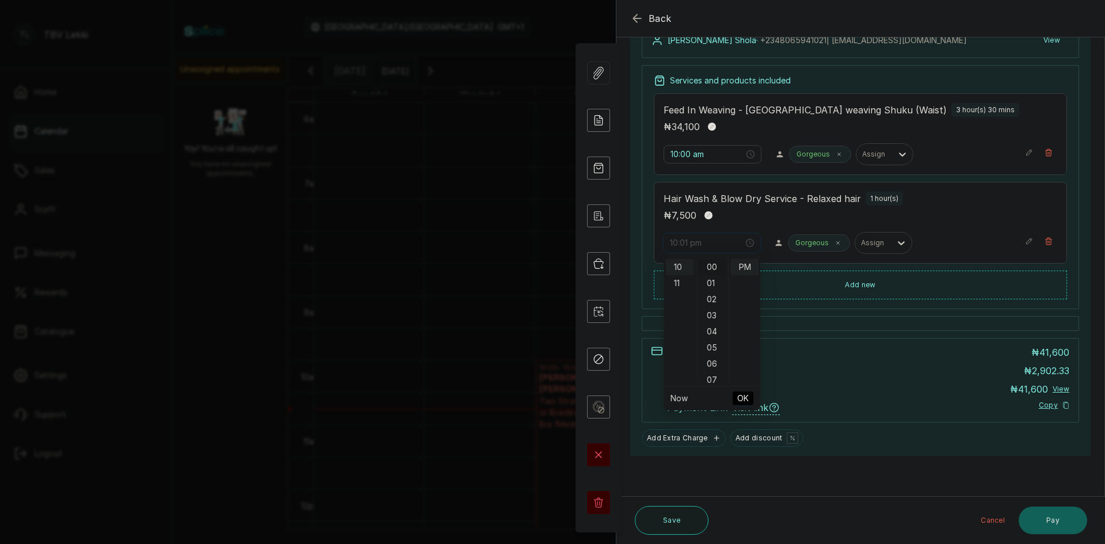
type input "10:00 pm"
click at [1025, 242] on icon "button" at bounding box center [1029, 241] width 8 height 8
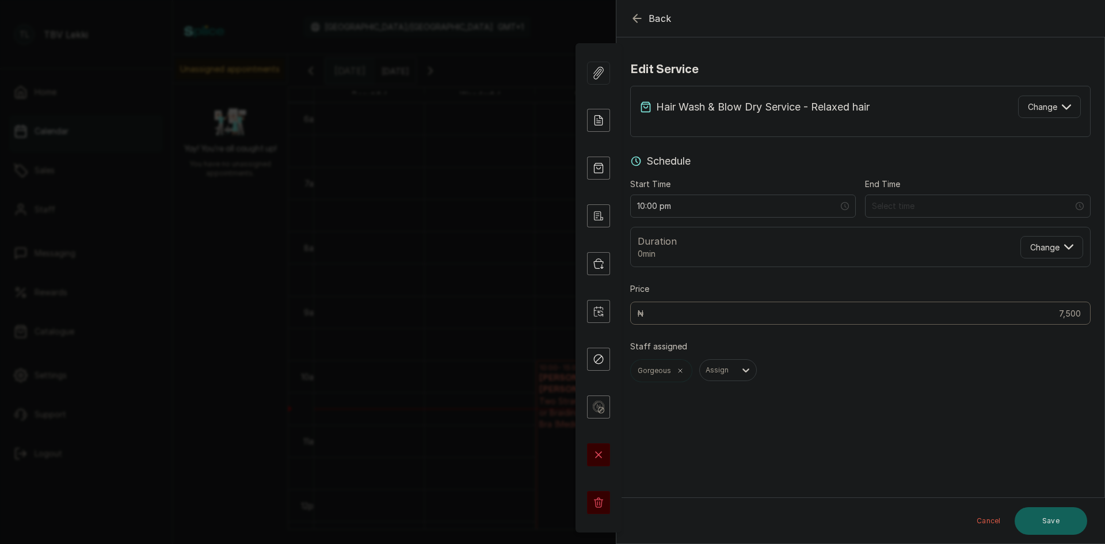
scroll to position [0, 0]
click at [690, 202] on input "10:00 pm" at bounding box center [738, 206] width 203 height 13
type input "10:00 am"
click at [718, 366] on button "OK" at bounding box center [709, 364] width 21 height 14
click at [1032, 518] on button "Save" at bounding box center [1051, 521] width 73 height 28
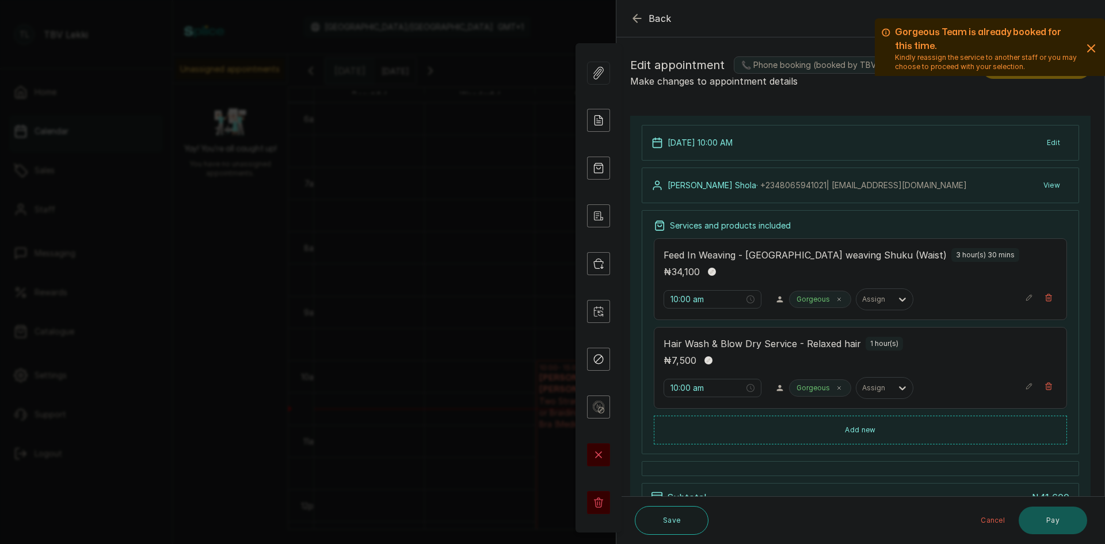
click at [1045, 522] on button "Pay" at bounding box center [1053, 521] width 69 height 28
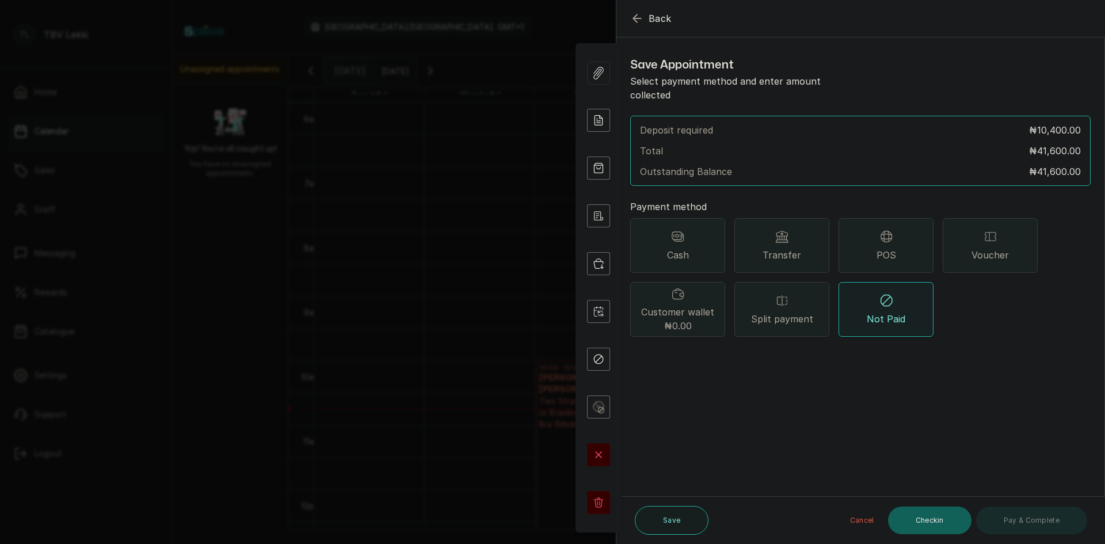
click at [638, 18] on icon "button" at bounding box center [636, 17] width 7 height 7
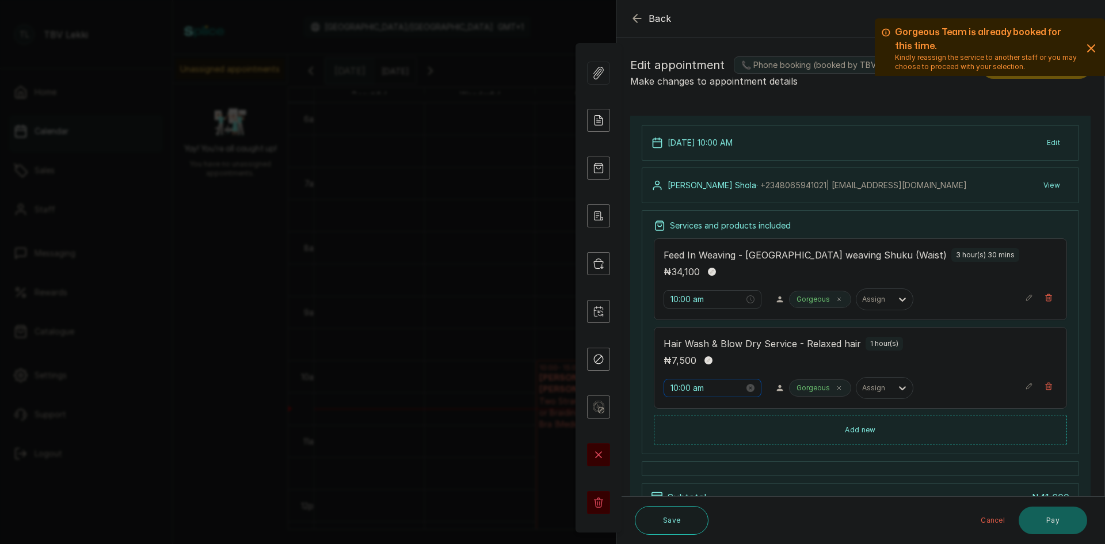
scroll to position [145, 0]
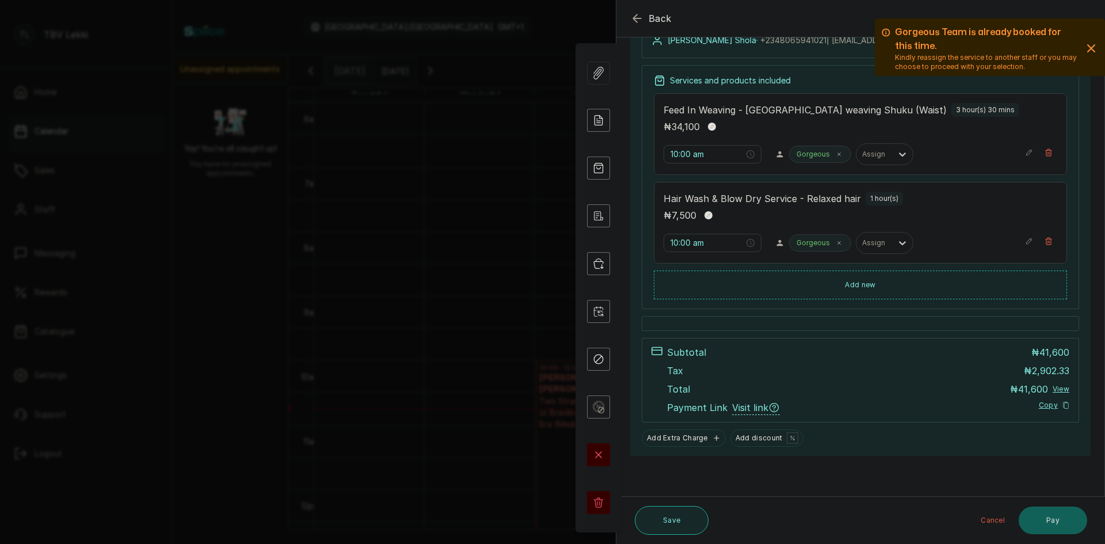
click at [669, 523] on button "Save" at bounding box center [672, 520] width 74 height 29
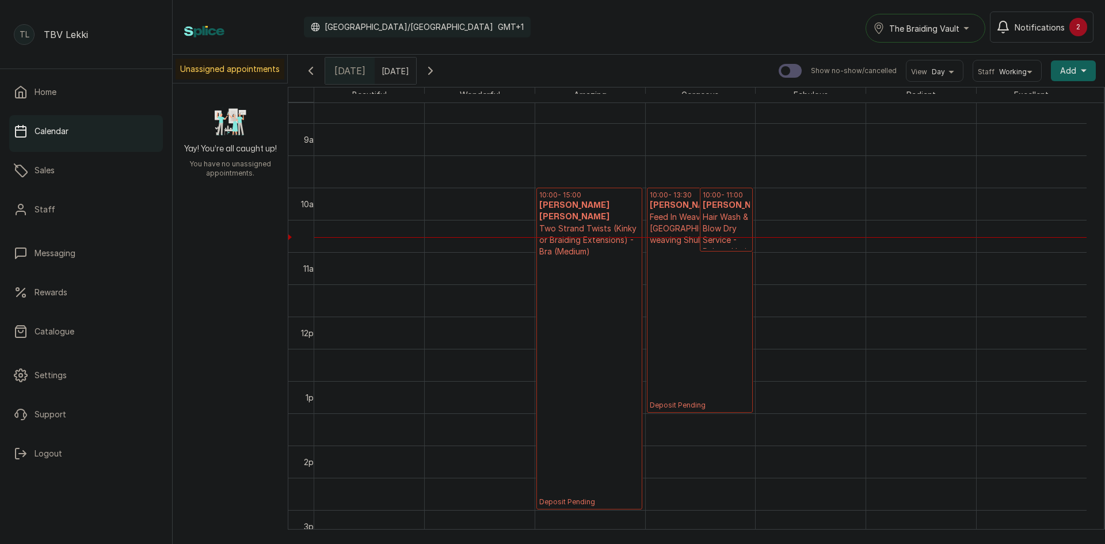
scroll to position [533, 0]
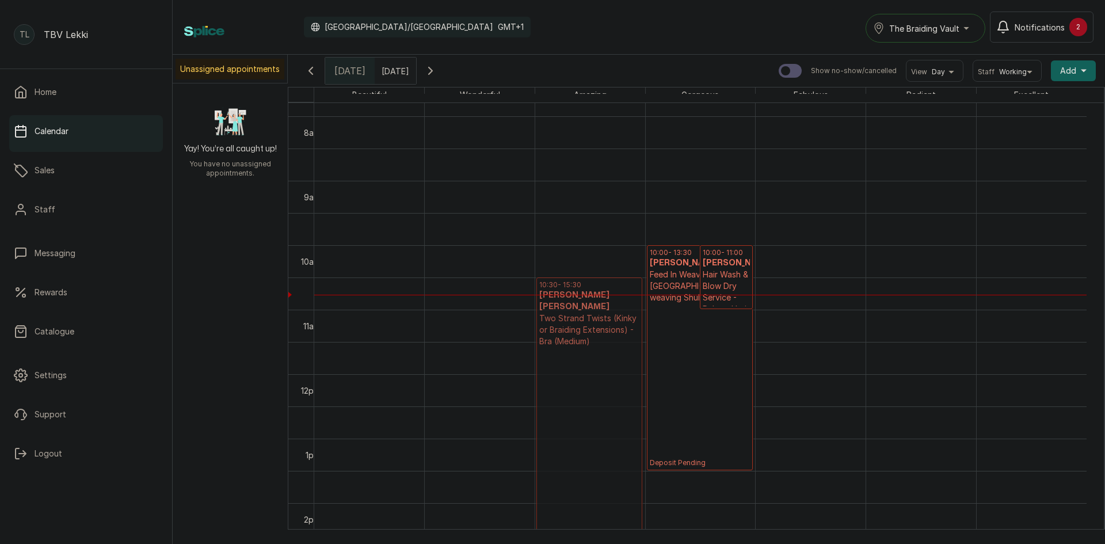
drag, startPoint x: 588, startPoint y: 333, endPoint x: 596, endPoint y: 366, distance: 34.3
click at [596, 366] on div "10:00 - 15:00 [PERSON_NAME] [PERSON_NAME] Two Strand Twists (Kinky or Braiding …" at bounding box center [590, 373] width 110 height 1547
click at [1035, 14] on button "Notifications 2" at bounding box center [1042, 27] width 104 height 31
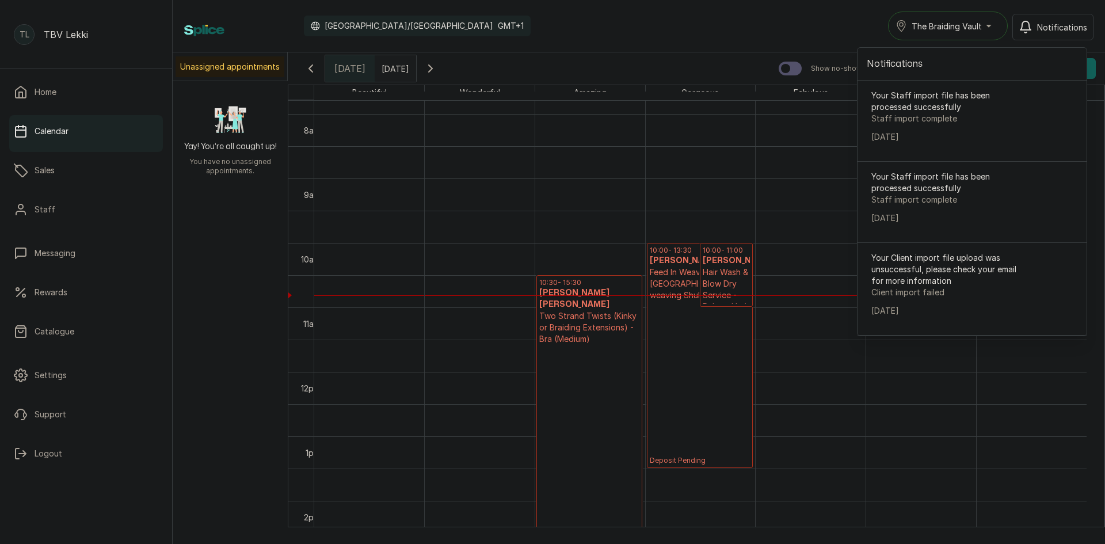
click at [786, 9] on div "Calendar [GEOGRAPHIC_DATA]/[GEOGRAPHIC_DATA] GMT+1 The Braiding Vault Notificat…" at bounding box center [639, 26] width 933 height 52
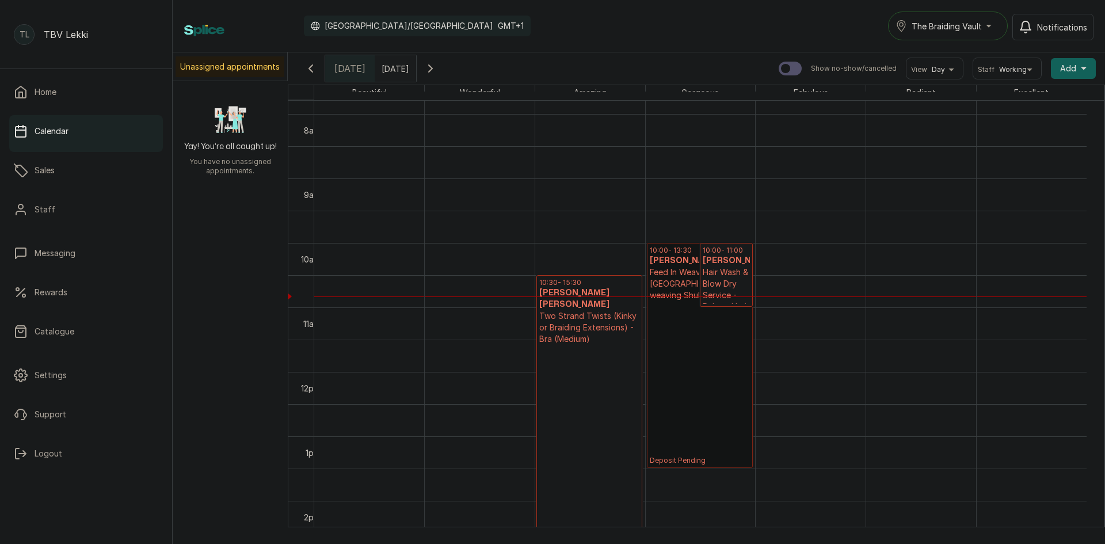
click at [684, 358] on link "10:00 - 13:30 [PERSON_NAME] Feed In Weaving - [GEOGRAPHIC_DATA] weaving Shuku (…" at bounding box center [700, 355] width 106 height 225
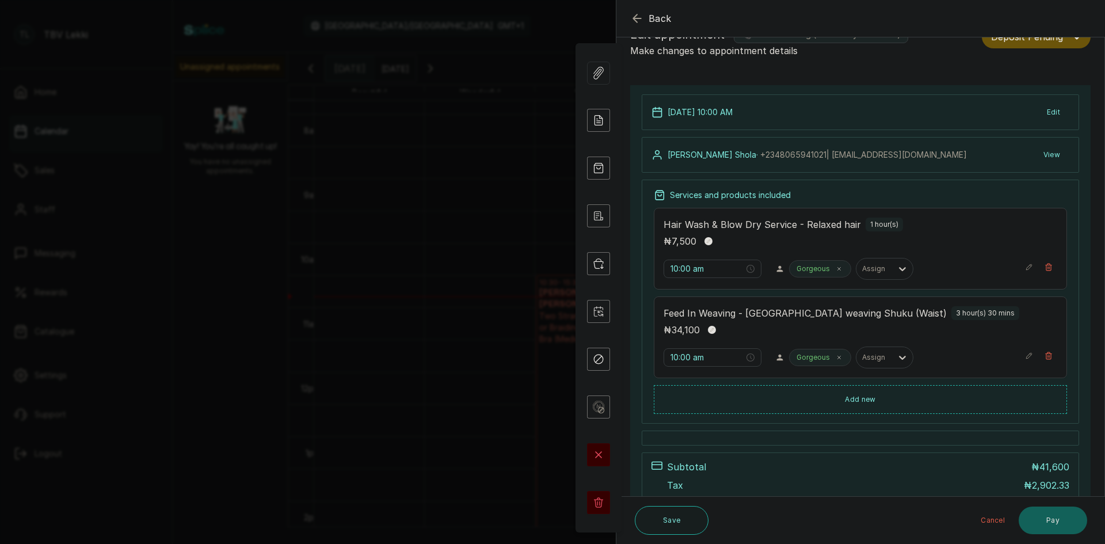
scroll to position [0, 0]
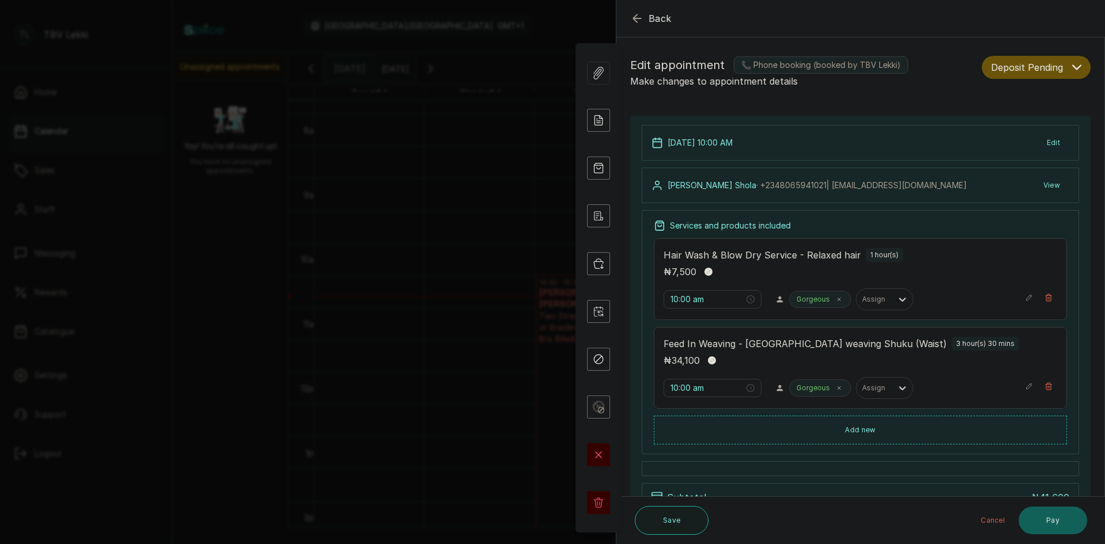
click at [785, 262] on div "Hair Wash & Blow Dry Service - Relaxed hair 1 hour(s) ₦ 7,500" at bounding box center [861, 263] width 394 height 31
click at [678, 66] on span "Edit appointment" at bounding box center [677, 65] width 94 height 18
click at [1073, 67] on icon "button" at bounding box center [1077, 67] width 9 height 9
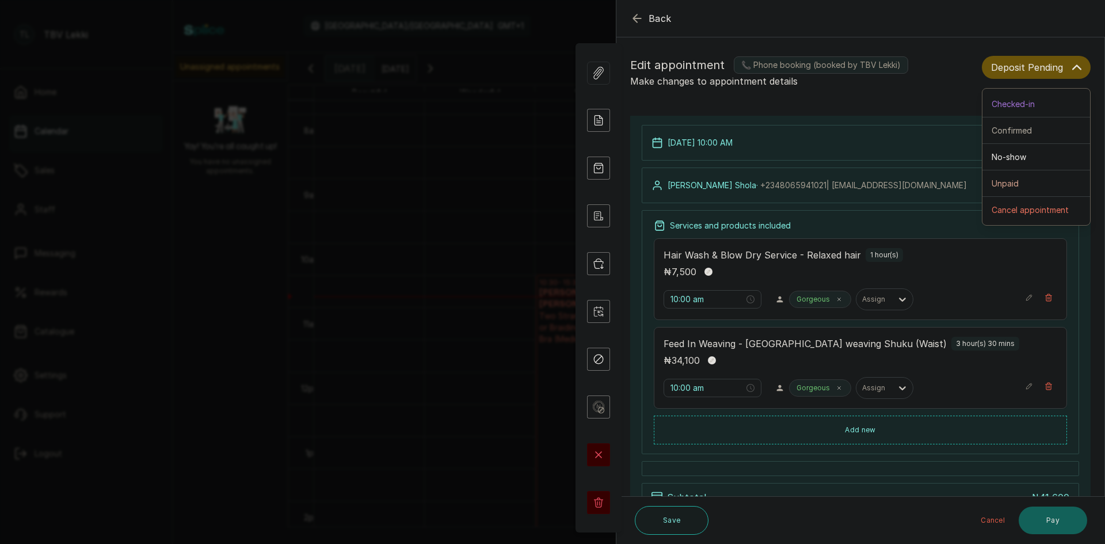
click at [1058, 68] on button "Deposit Pending" at bounding box center [1036, 67] width 109 height 23
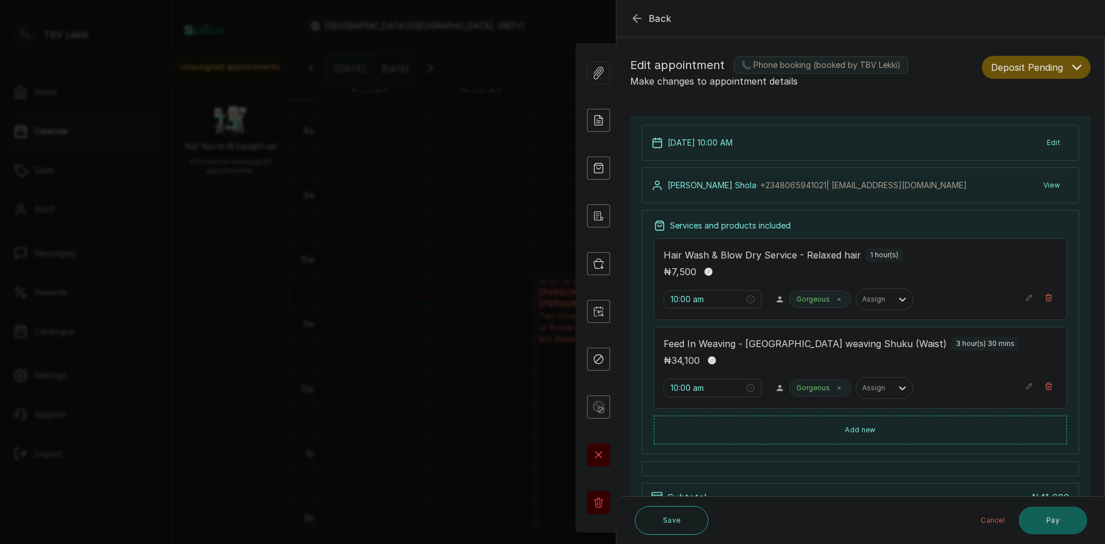
click at [1048, 146] on button "Edit" at bounding box center [1054, 142] width 32 height 21
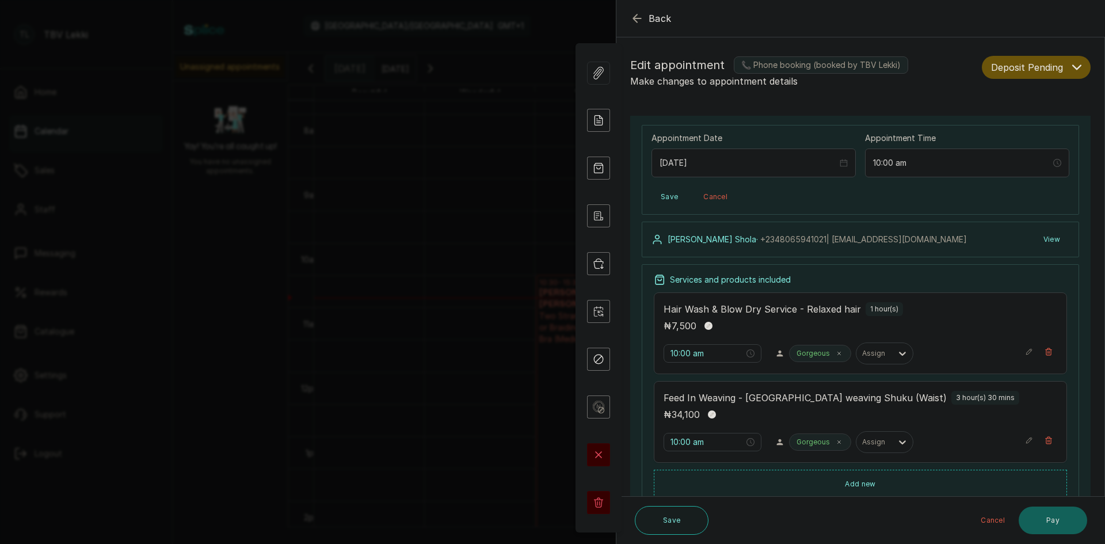
click at [633, 20] on icon "button" at bounding box center [637, 19] width 14 height 14
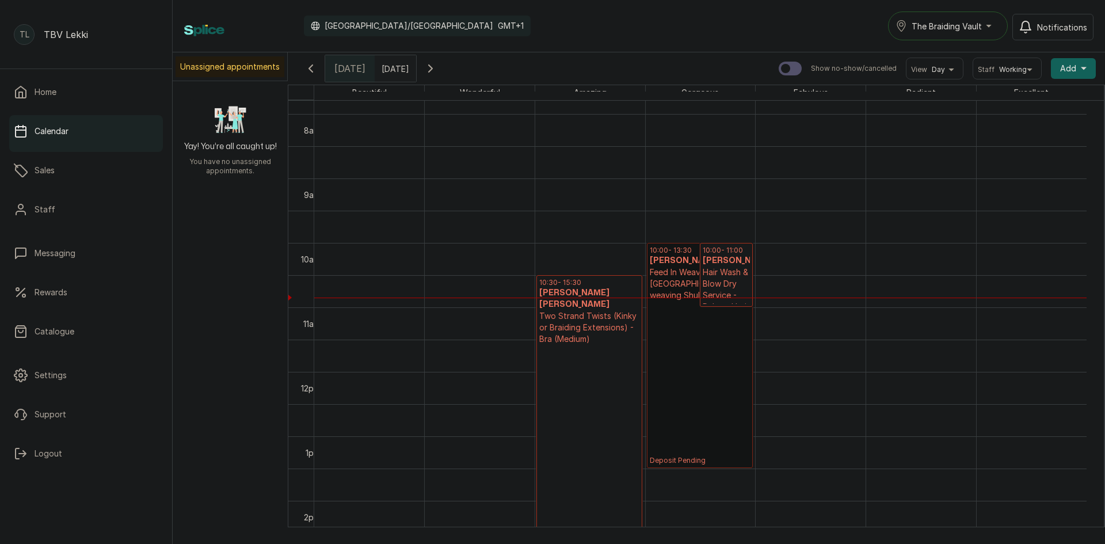
click at [692, 352] on link "10:00 - 13:30 [PERSON_NAME] Feed In Weaving - [GEOGRAPHIC_DATA] weaving Shuku (…" at bounding box center [700, 355] width 106 height 225
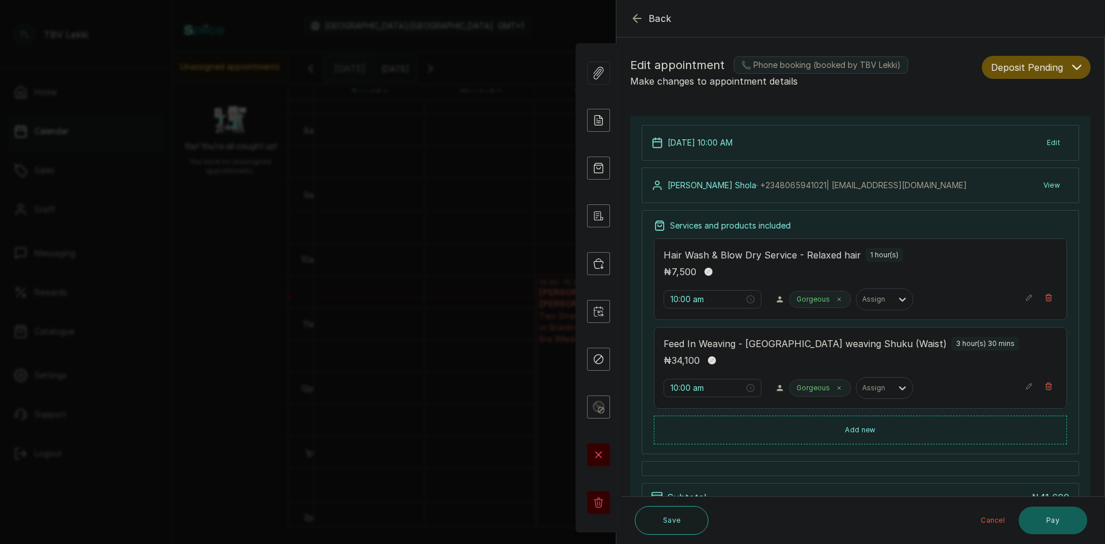
drag, startPoint x: 693, startPoint y: 345, endPoint x: 654, endPoint y: 103, distance: 244.8
click at [654, 103] on form "Back Appointment Details Edit appointment 📞 Phone booking (booked by TBV Lekki)…" at bounding box center [861, 345] width 488 height 688
click at [1052, 188] on button "View" at bounding box center [1052, 185] width 35 height 21
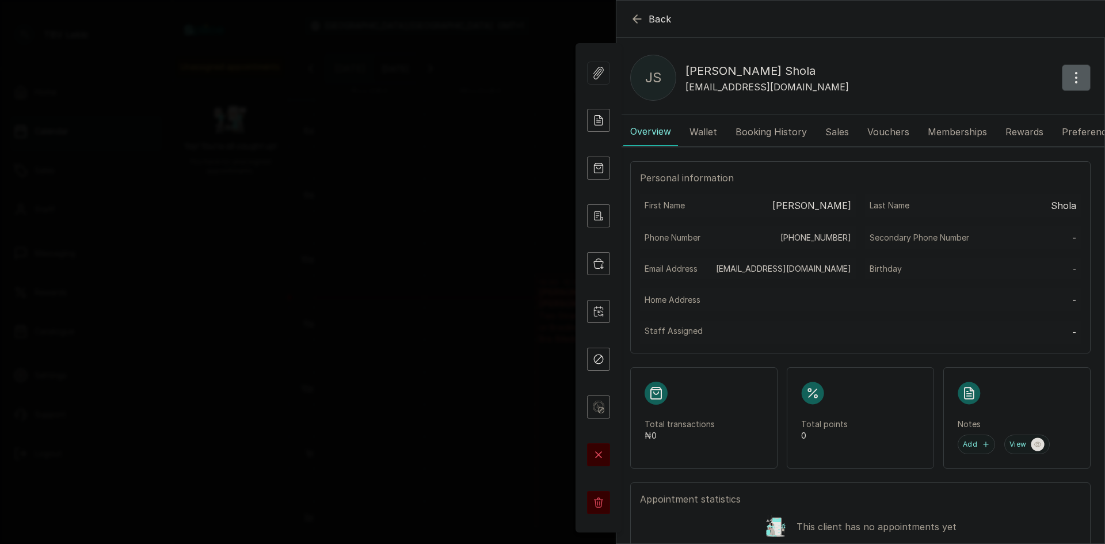
click at [750, 132] on button "Booking History" at bounding box center [771, 131] width 85 height 29
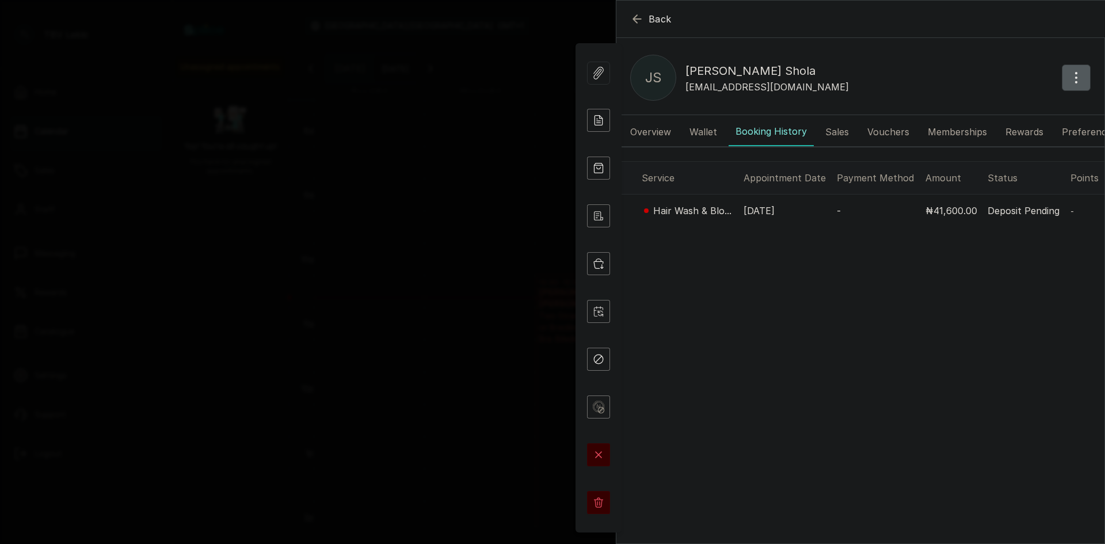
click at [834, 126] on button "Sales" at bounding box center [837, 131] width 37 height 29
click at [886, 130] on button "Vouchers" at bounding box center [889, 131] width 56 height 29
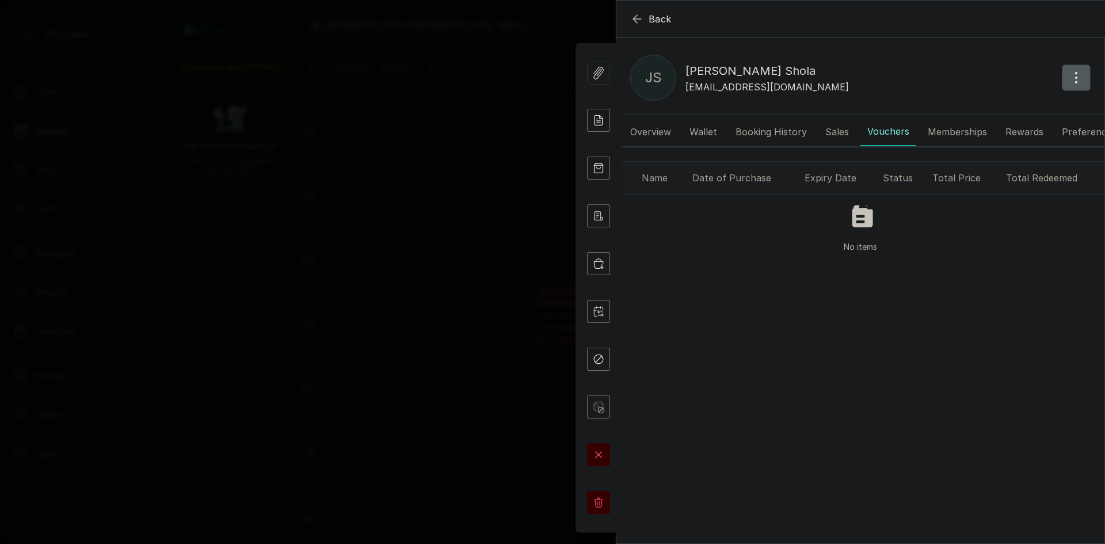
click at [926, 124] on button "Memberships" at bounding box center [957, 131] width 73 height 29
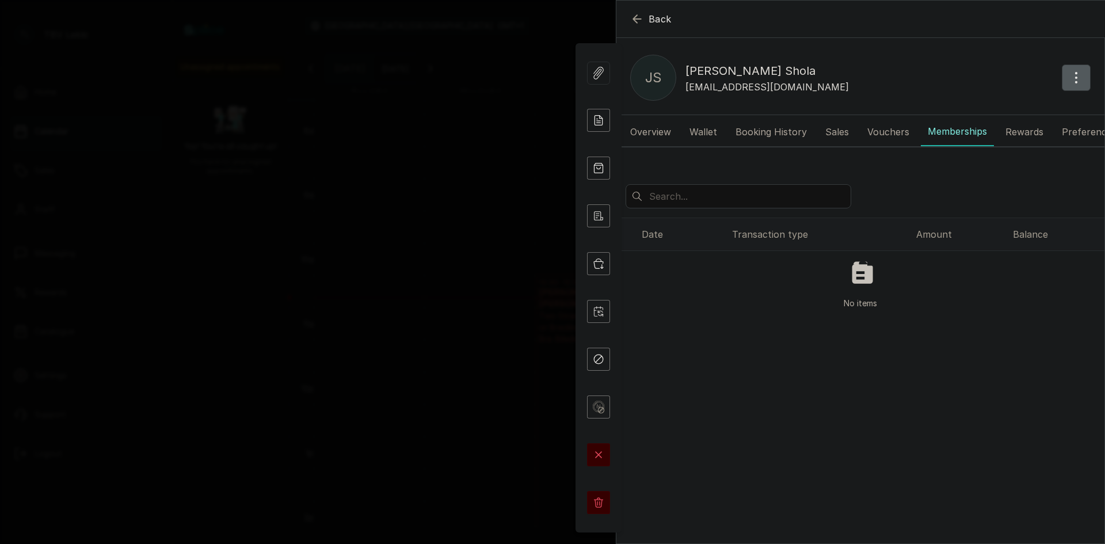
click at [1024, 128] on button "Rewards" at bounding box center [1025, 131] width 52 height 29
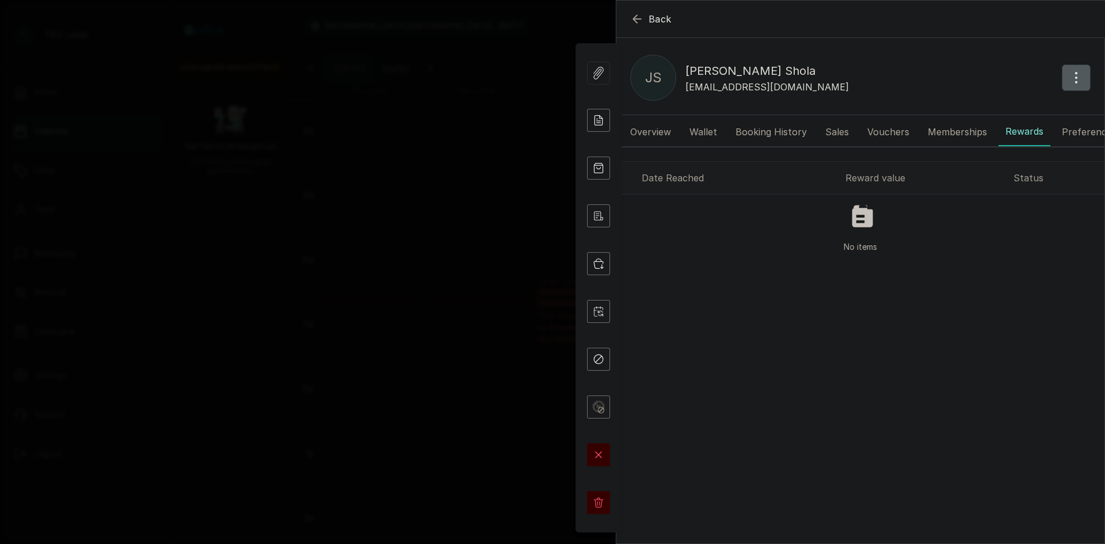
click at [1089, 136] on button "Preferences" at bounding box center [1089, 131] width 69 height 29
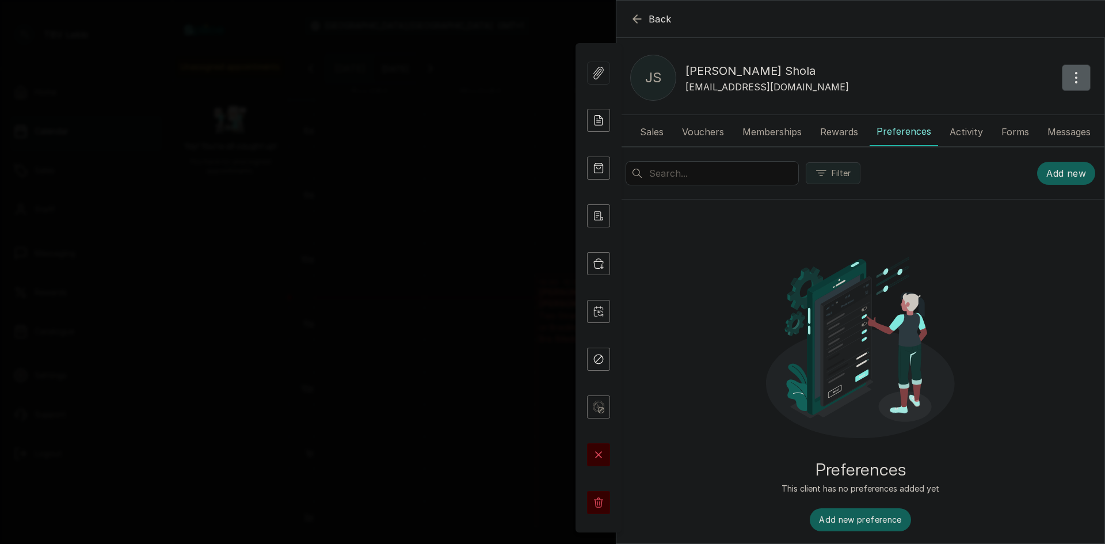
scroll to position [0, 188]
click at [961, 133] on button "Activity" at bounding box center [966, 131] width 47 height 29
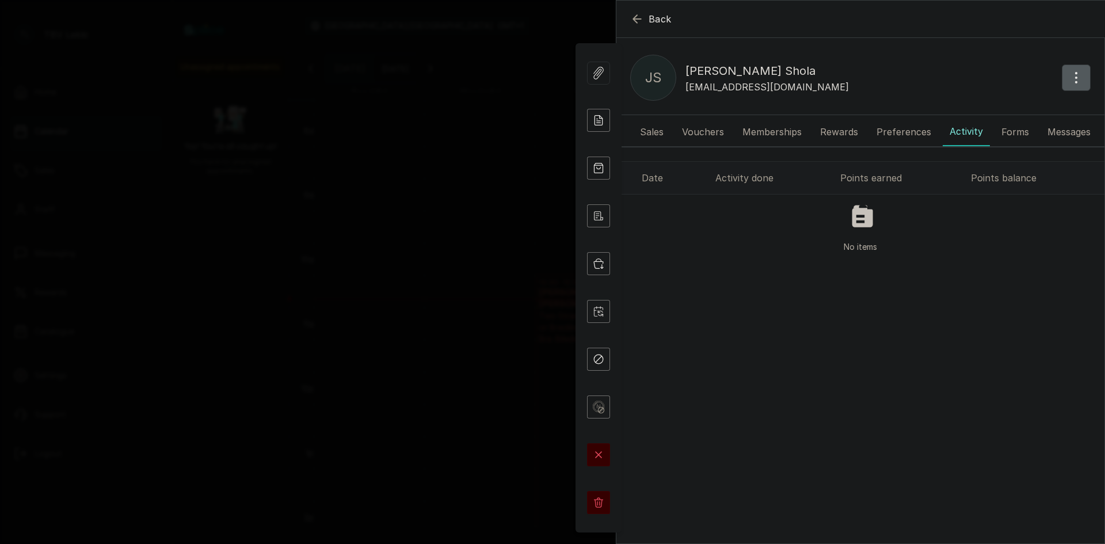
click at [1011, 131] on button "Forms" at bounding box center [1015, 131] width 41 height 29
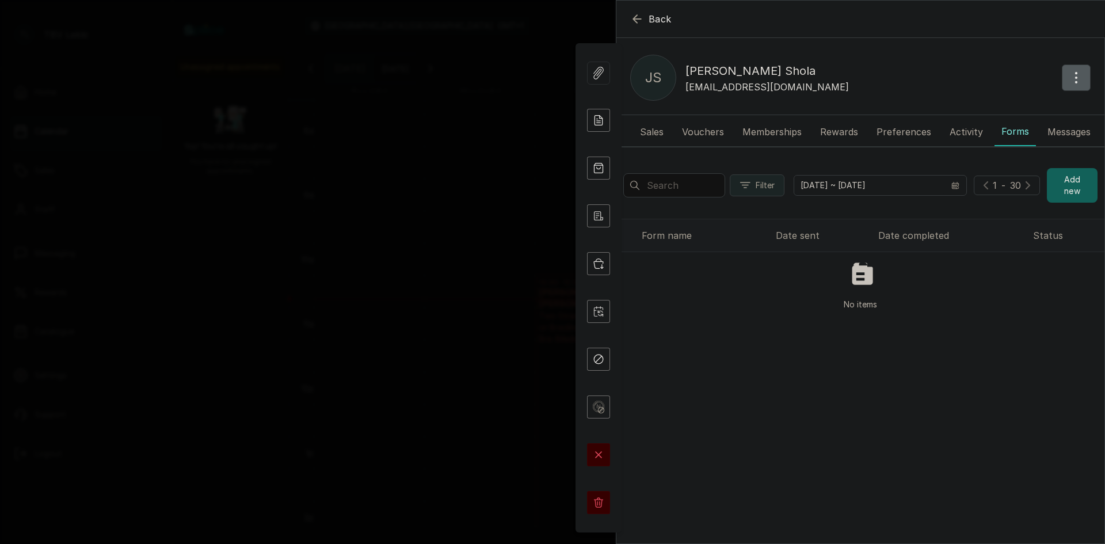
click at [1048, 131] on button "Messages" at bounding box center [1069, 131] width 57 height 29
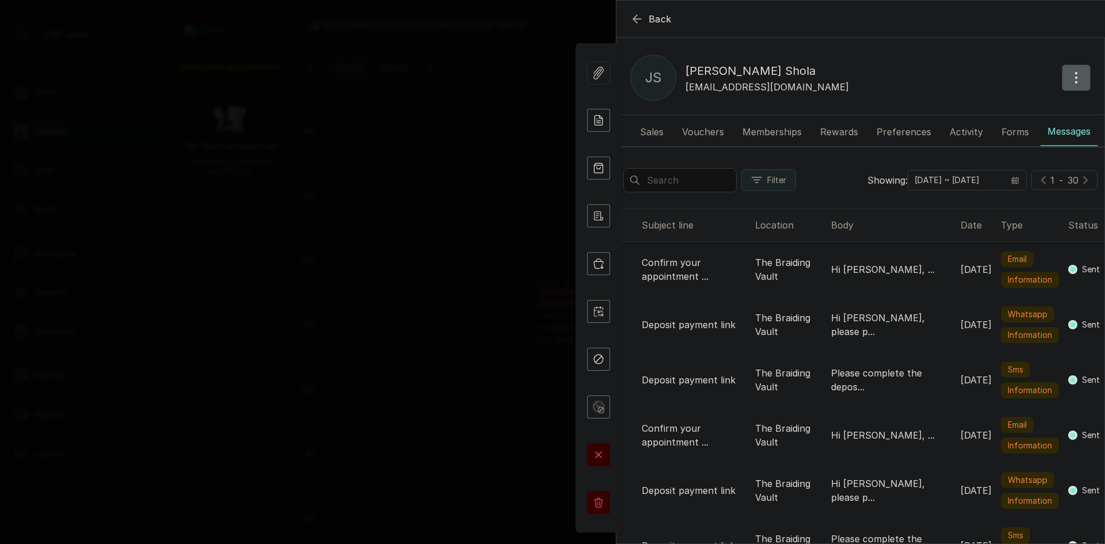
scroll to position [39, 0]
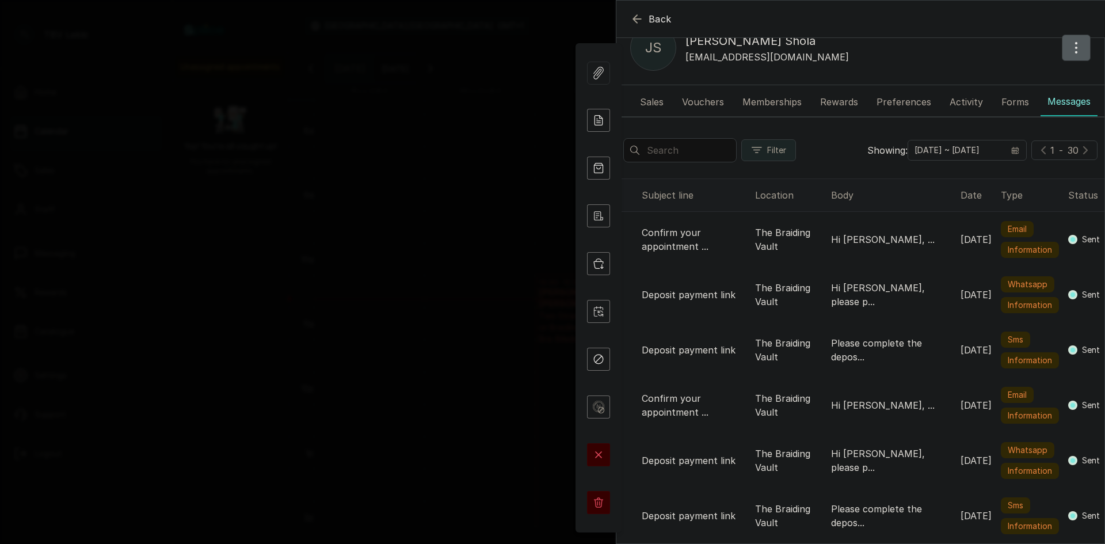
click at [770, 240] on p "The Braiding Vault" at bounding box center [788, 240] width 67 height 28
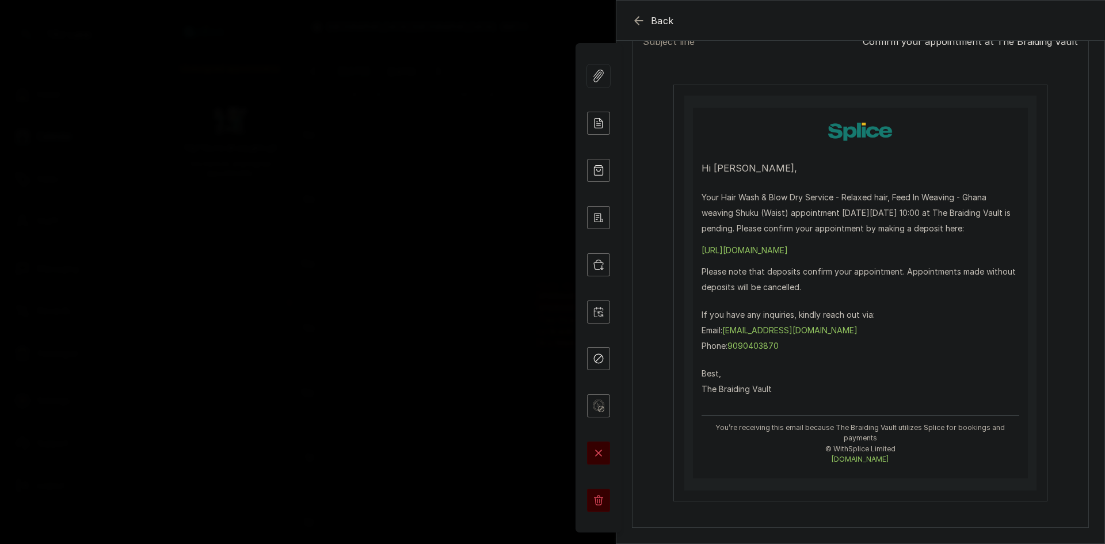
scroll to position [0, 0]
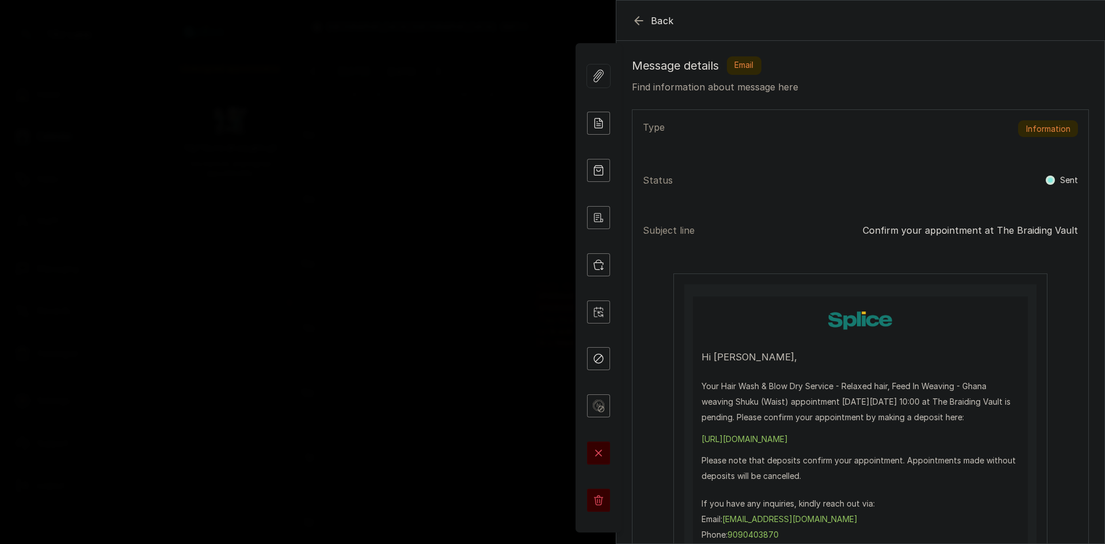
click at [637, 17] on icon "button" at bounding box center [639, 21] width 14 height 14
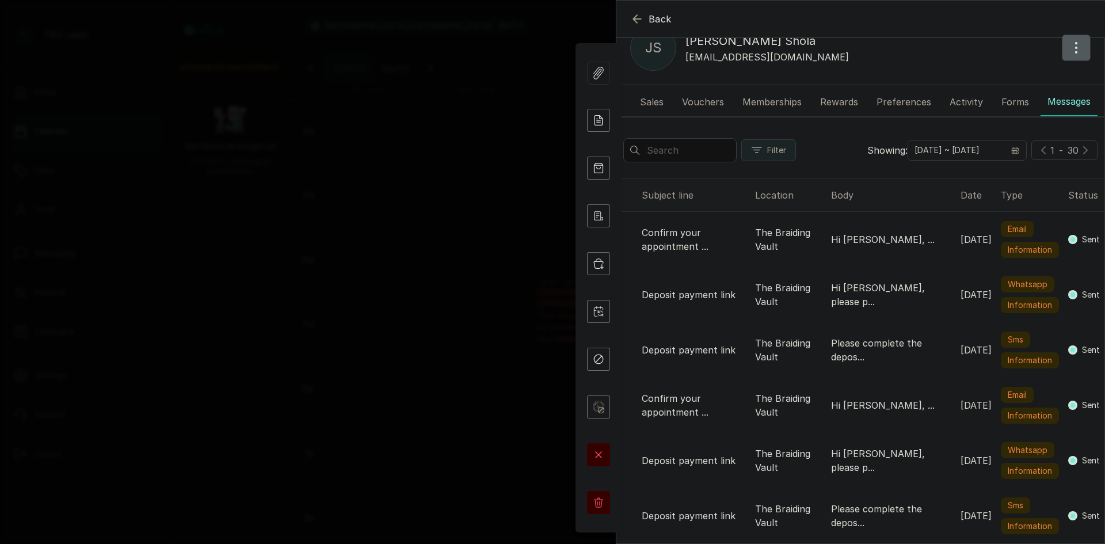
click at [1071, 238] on rect at bounding box center [1073, 239] width 5 height 5
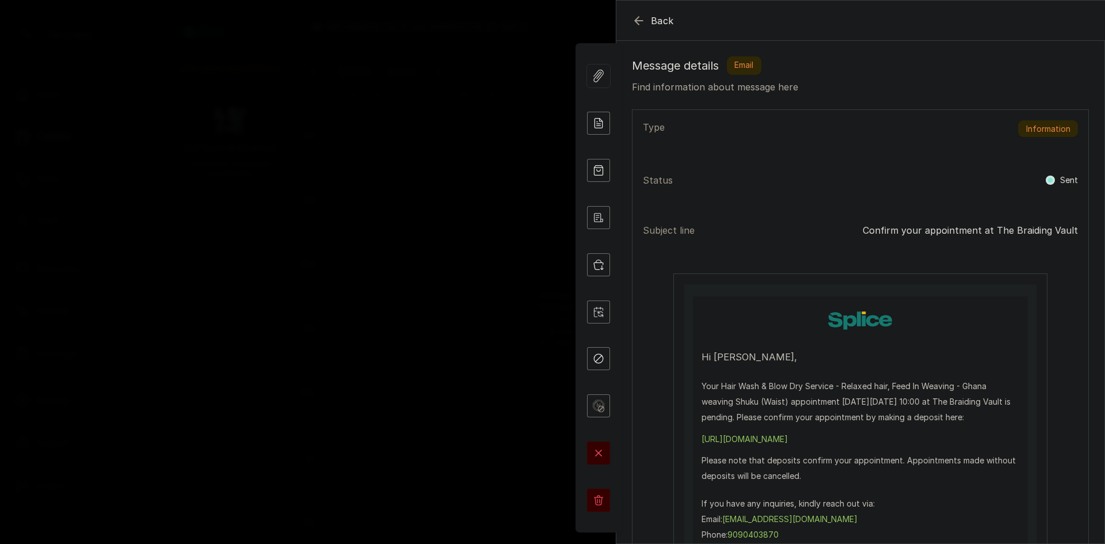
click at [1047, 178] on div "Sent" at bounding box center [1062, 180] width 32 height 14
click at [1048, 179] on rect at bounding box center [1050, 180] width 5 height 5
click at [640, 18] on icon "button" at bounding box center [639, 21] width 14 height 14
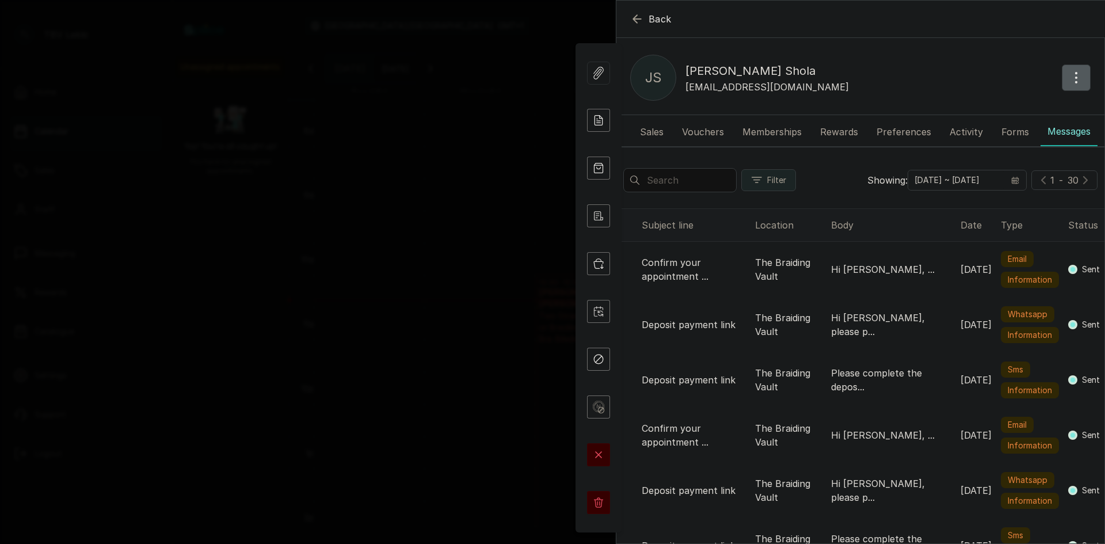
scroll to position [39, 0]
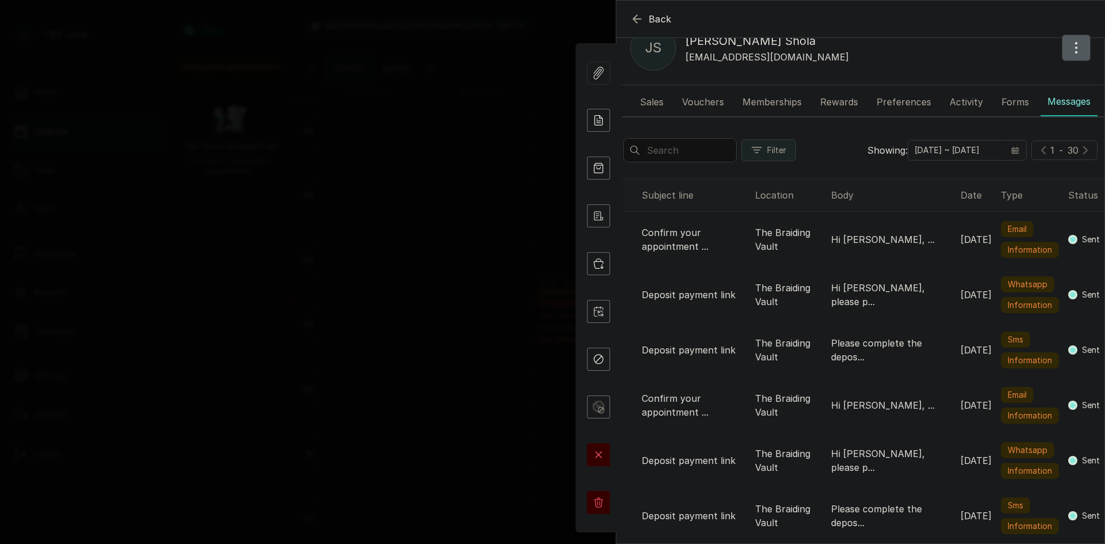
click at [1070, 41] on icon "button" at bounding box center [1077, 48] width 14 height 14
click at [1003, 75] on span "Edit" at bounding box center [1026, 82] width 111 height 14
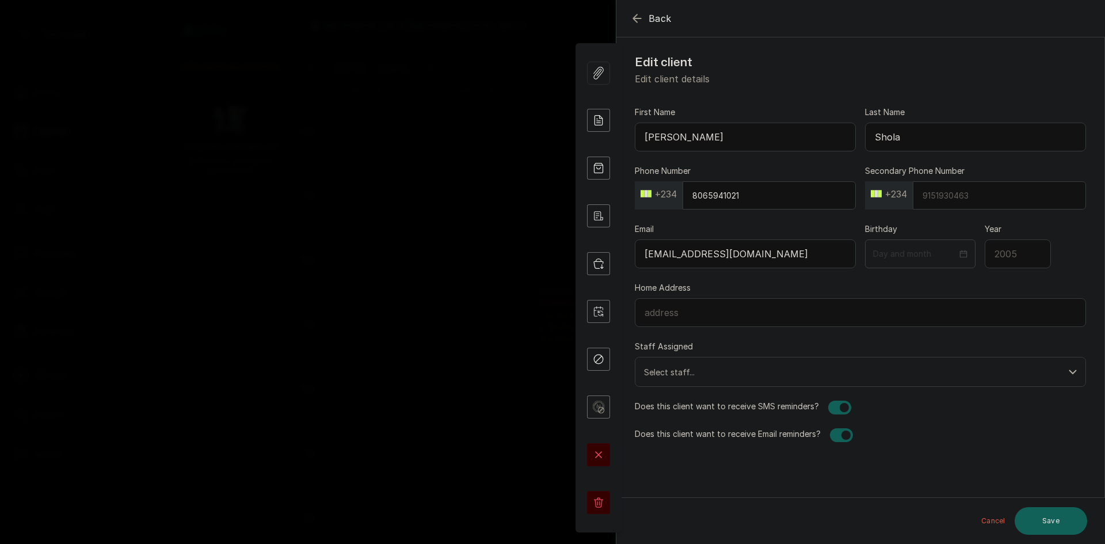
click at [836, 400] on div "First Name [PERSON_NAME] Last Name Shola Phone Number [PHONE_NUMBER] Secondary …" at bounding box center [861, 274] width 488 height 363
click at [843, 408] on div at bounding box center [844, 407] width 9 height 9
click at [1037, 528] on button "Save" at bounding box center [1051, 521] width 73 height 28
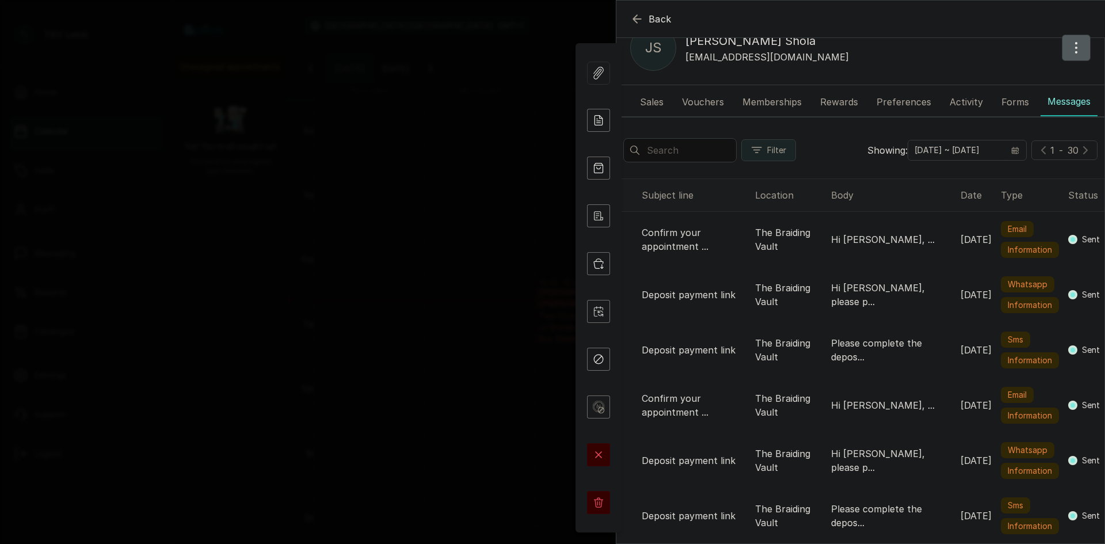
click at [649, 25] on span "Back" at bounding box center [660, 19] width 23 height 14
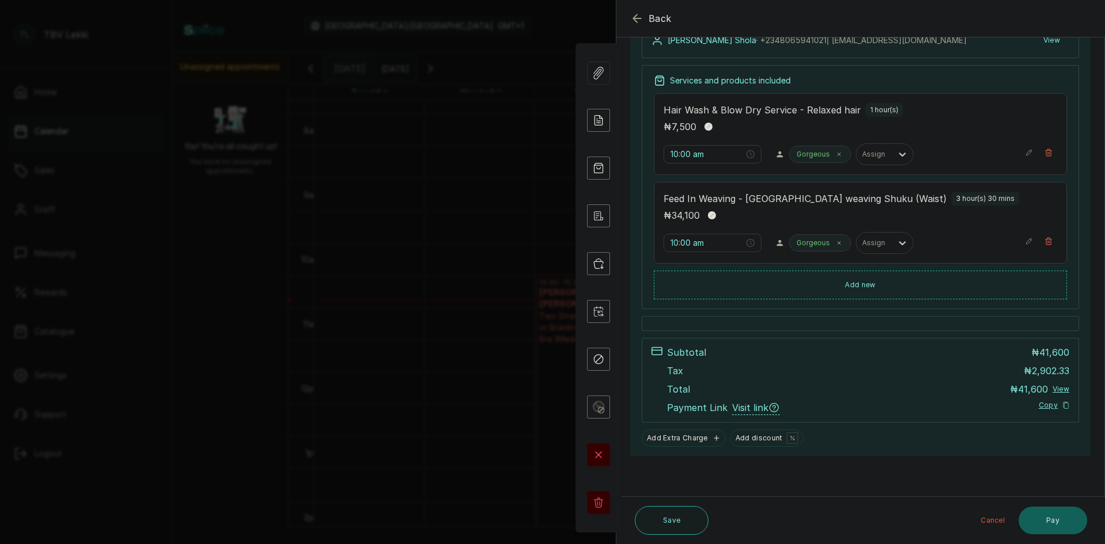
scroll to position [145, 0]
click at [679, 524] on button "Save" at bounding box center [672, 520] width 74 height 29
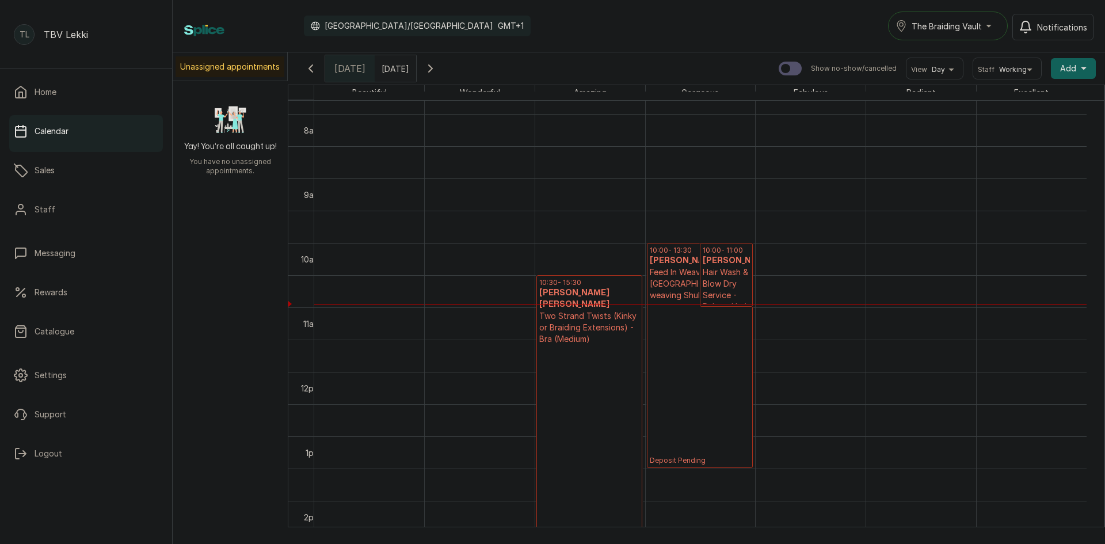
click at [438, 67] on icon "button" at bounding box center [431, 69] width 14 height 14
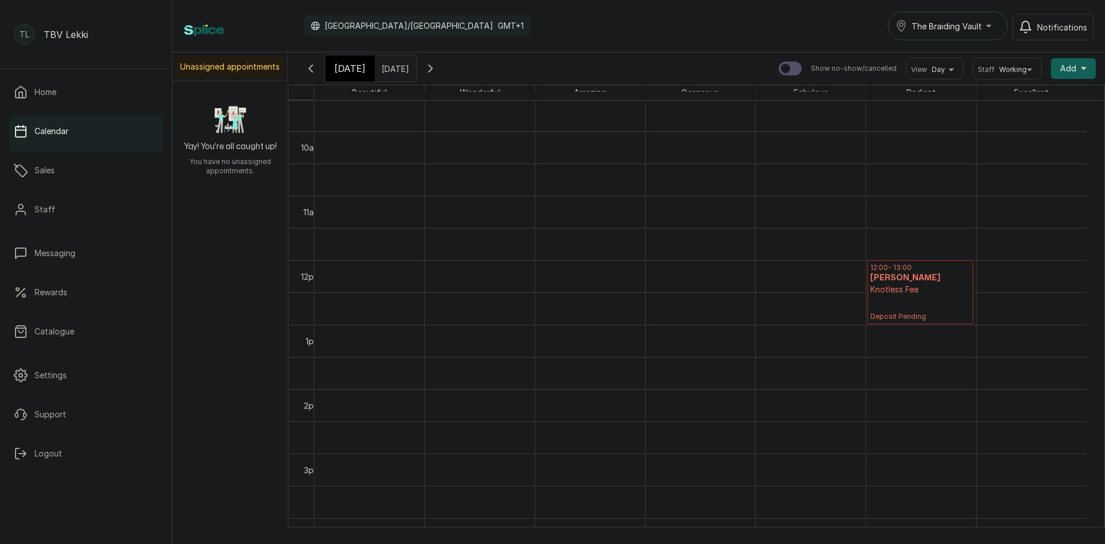
scroll to position [618, 0]
click at [930, 292] on p "Knotless Fee" at bounding box center [920, 286] width 100 height 12
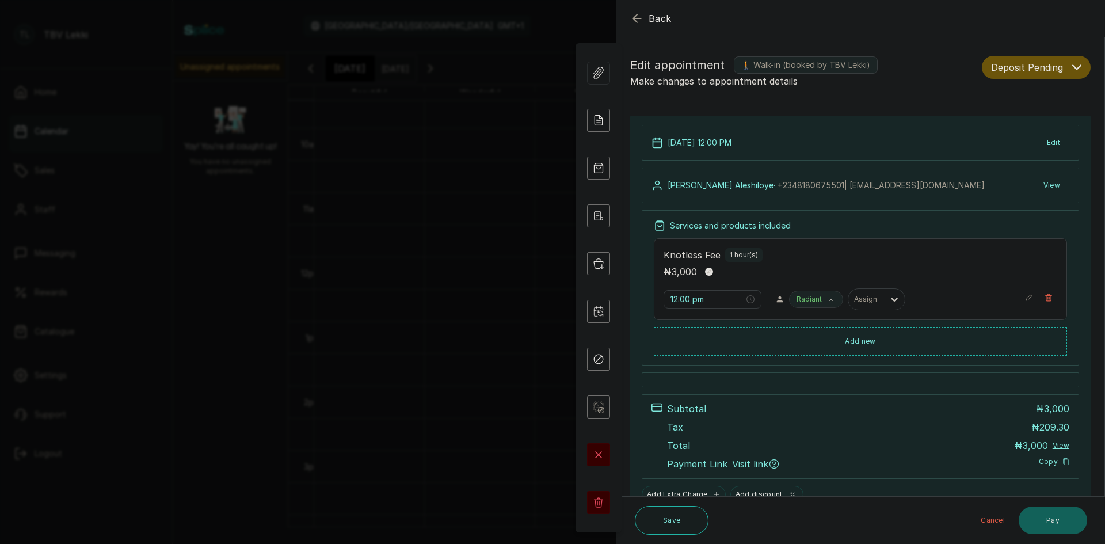
click at [1045, 183] on button "View" at bounding box center [1052, 185] width 35 height 21
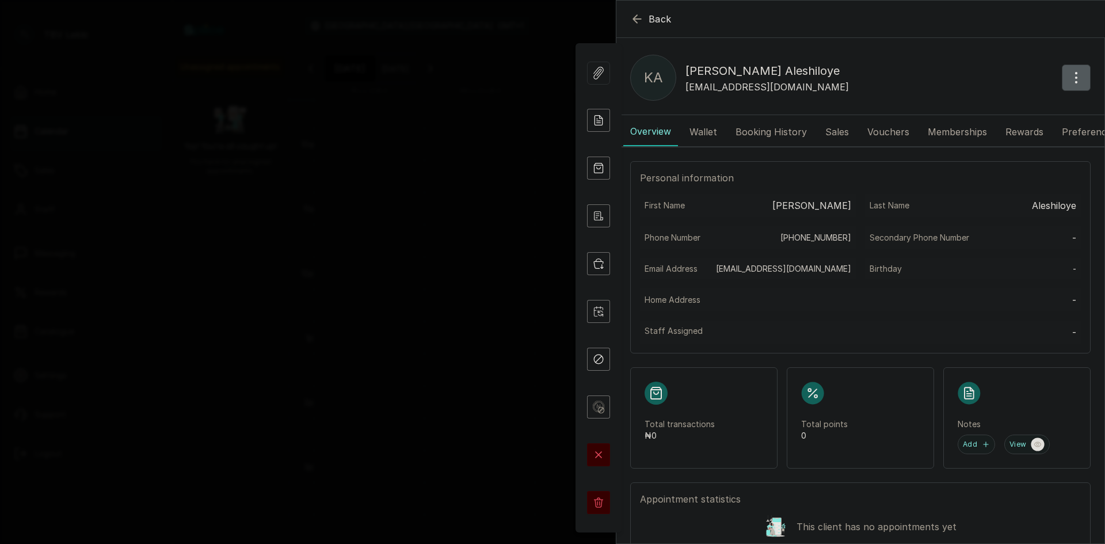
click at [1071, 79] on icon "button" at bounding box center [1077, 78] width 14 height 14
click at [1078, 74] on button "button" at bounding box center [1076, 77] width 29 height 26
click at [1070, 83] on icon "button" at bounding box center [1077, 78] width 14 height 14
click at [987, 111] on span "Edit" at bounding box center [1026, 112] width 111 height 14
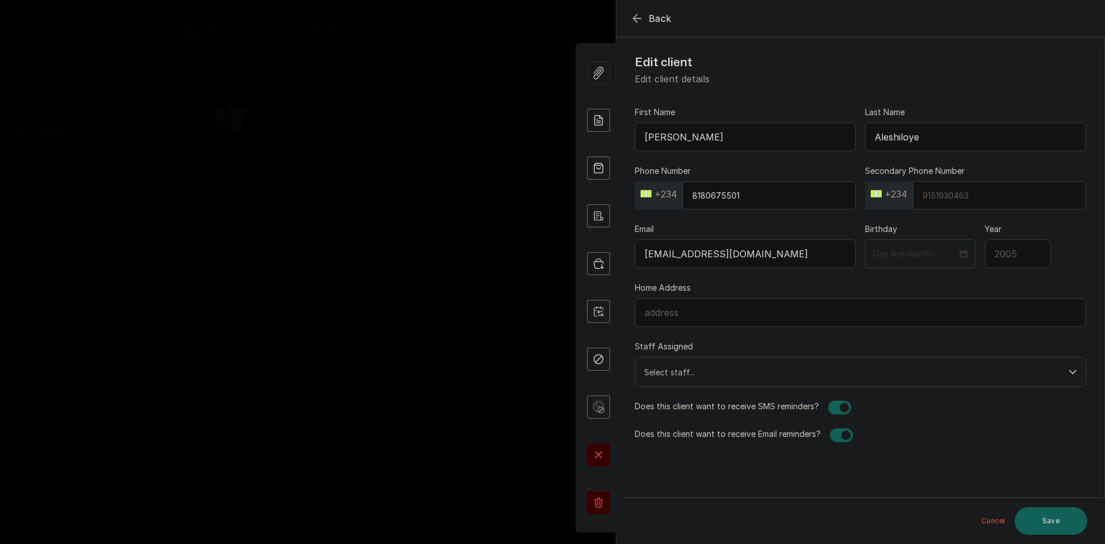
click at [724, 135] on input "[PERSON_NAME]" at bounding box center [745, 137] width 221 height 29
click at [636, 18] on icon "button" at bounding box center [636, 17] width 7 height 7
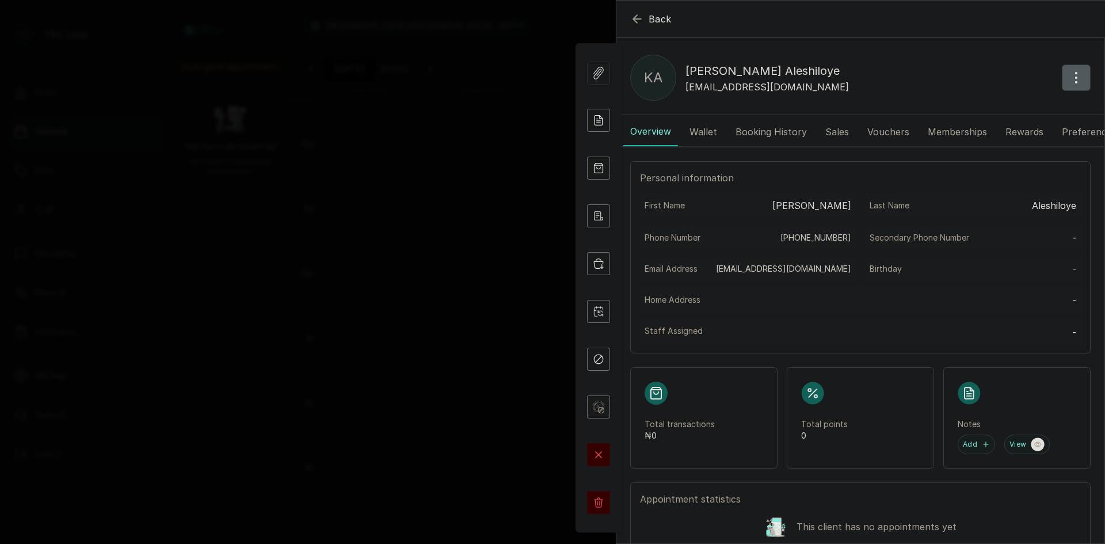
click at [1070, 84] on icon "button" at bounding box center [1077, 78] width 14 height 14
click at [984, 109] on span "Edit" at bounding box center [1026, 112] width 111 height 14
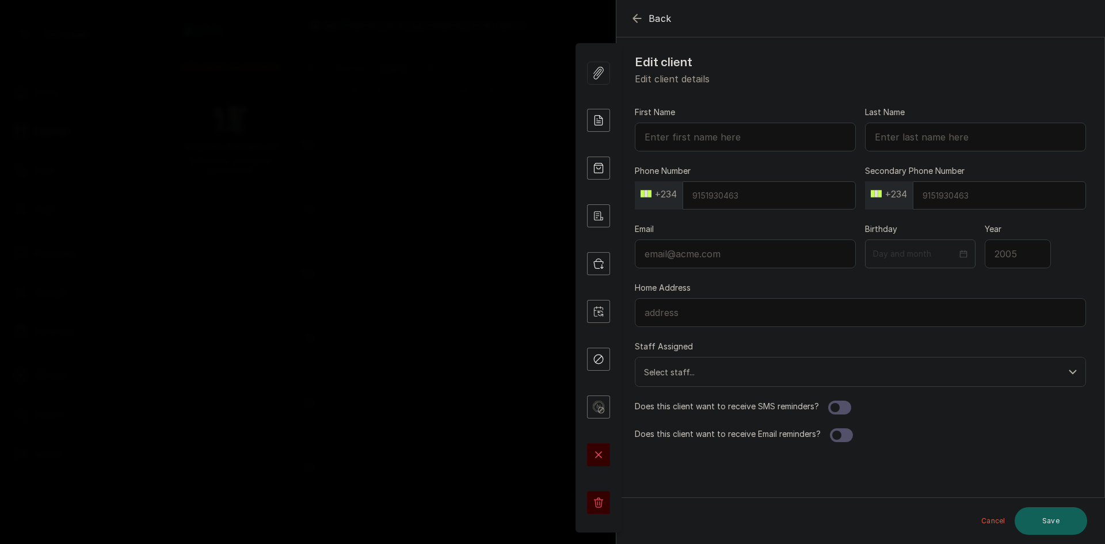
click at [638, 25] on icon "button" at bounding box center [637, 19] width 14 height 14
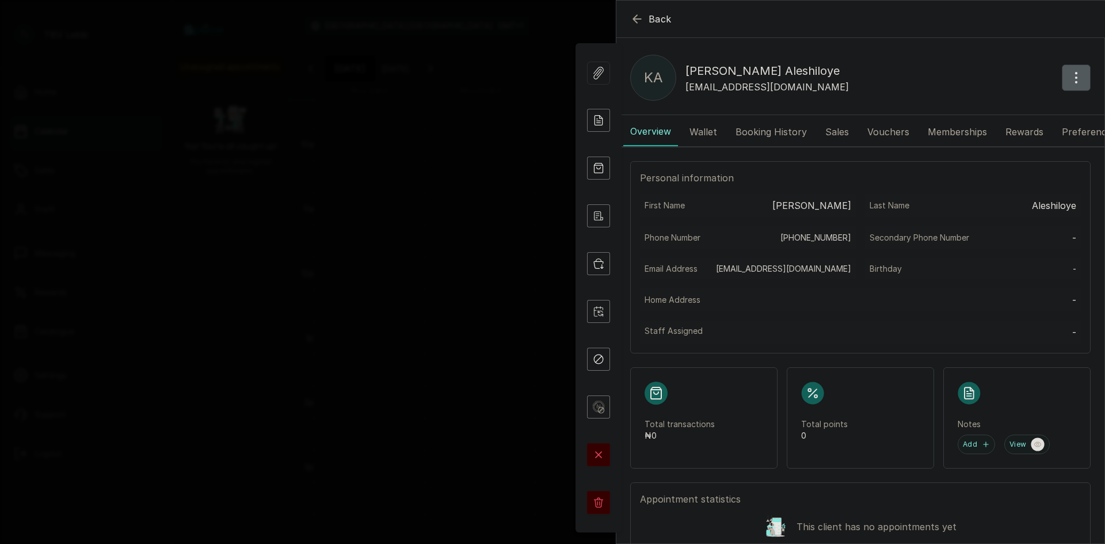
click at [1070, 79] on icon "button" at bounding box center [1077, 78] width 14 height 14
click at [986, 112] on span "Edit" at bounding box center [1026, 112] width 111 height 14
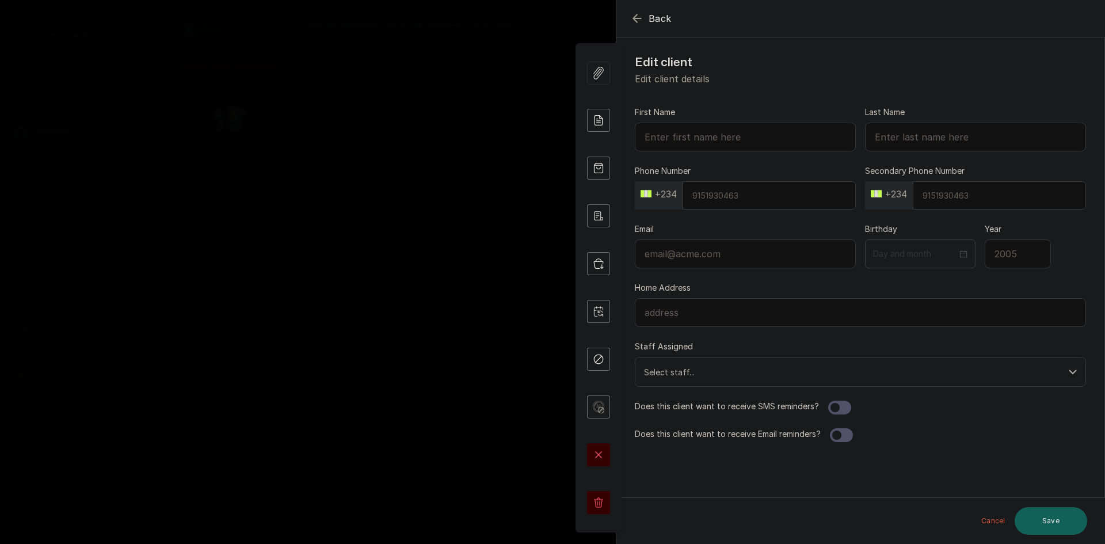
click at [698, 137] on input "First Name" at bounding box center [745, 137] width 221 height 29
type input "[PERSON_NAME]"
click at [634, 15] on icon "button" at bounding box center [637, 19] width 14 height 14
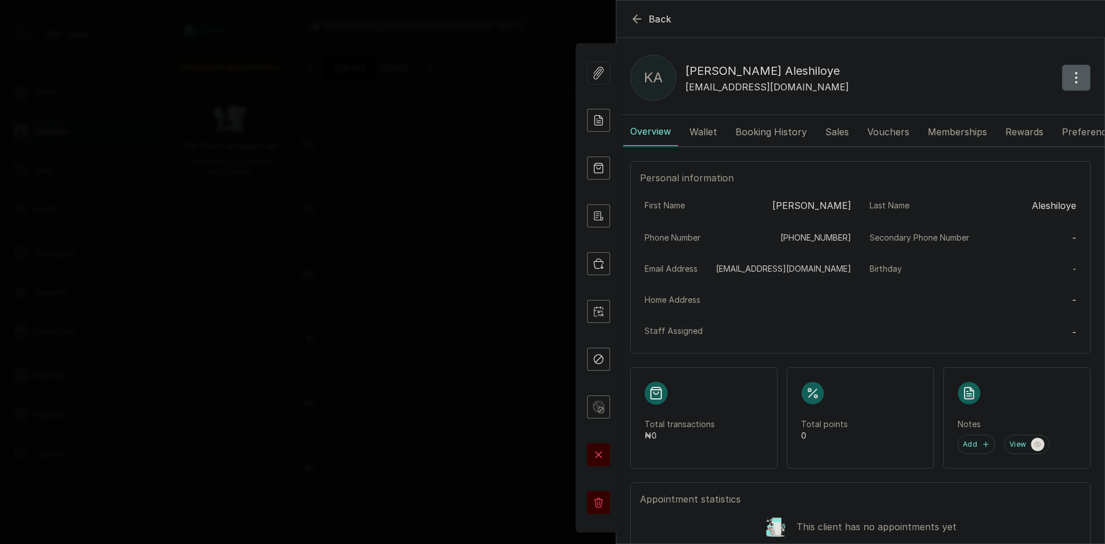
click at [637, 18] on icon "button" at bounding box center [637, 19] width 14 height 14
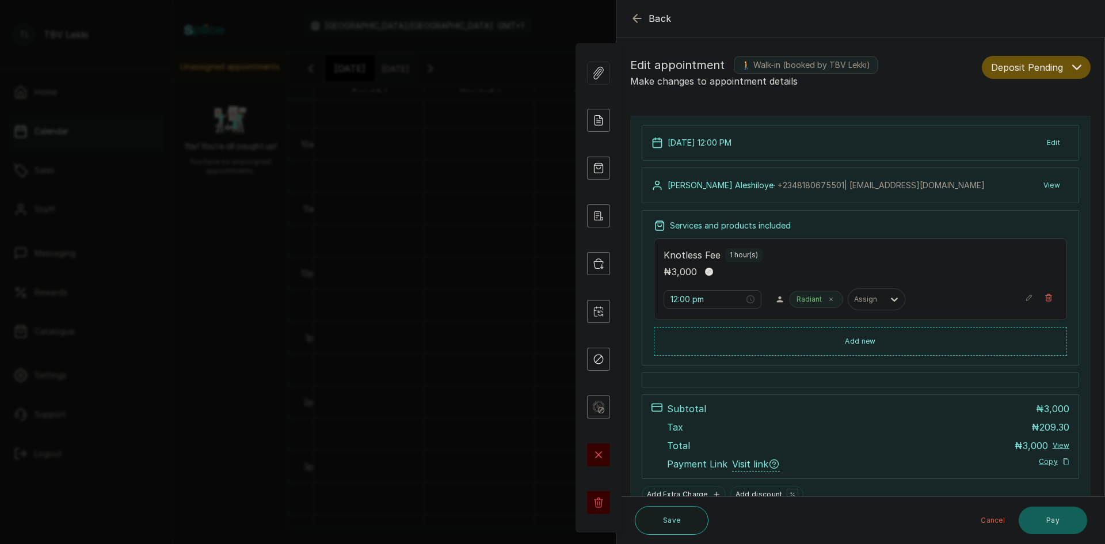
click at [637, 16] on icon "button" at bounding box center [636, 17] width 7 height 7
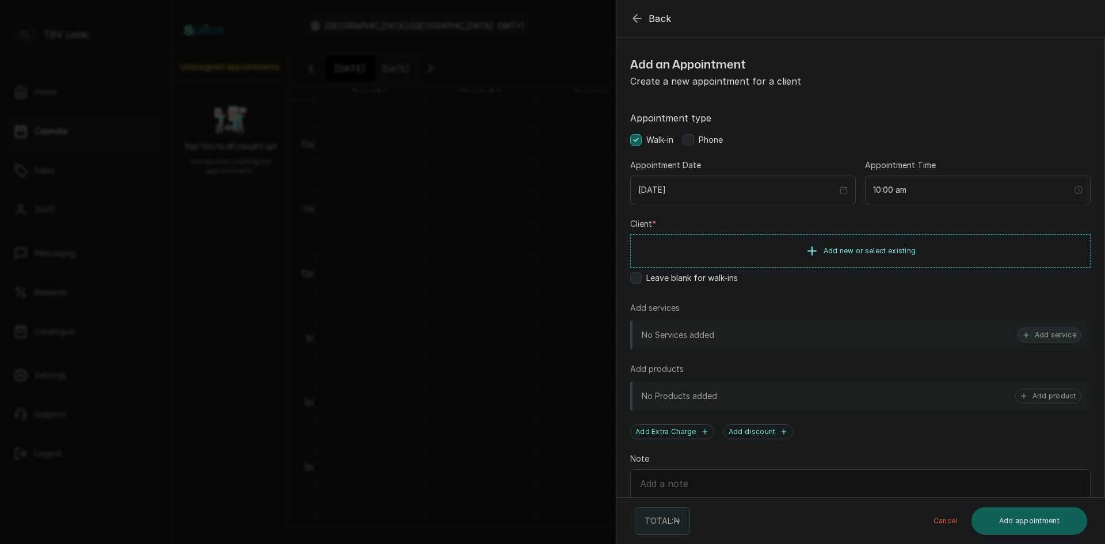
click at [1038, 337] on button "Add service" at bounding box center [1049, 335] width 64 height 15
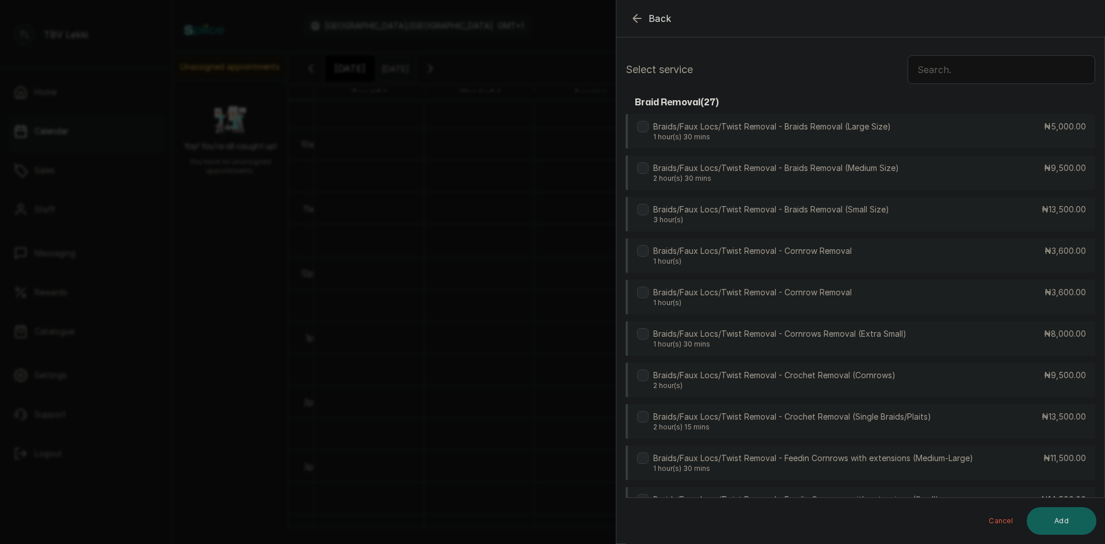
scroll to position [0, 0]
click at [923, 65] on input "text" at bounding box center [1002, 70] width 188 height 29
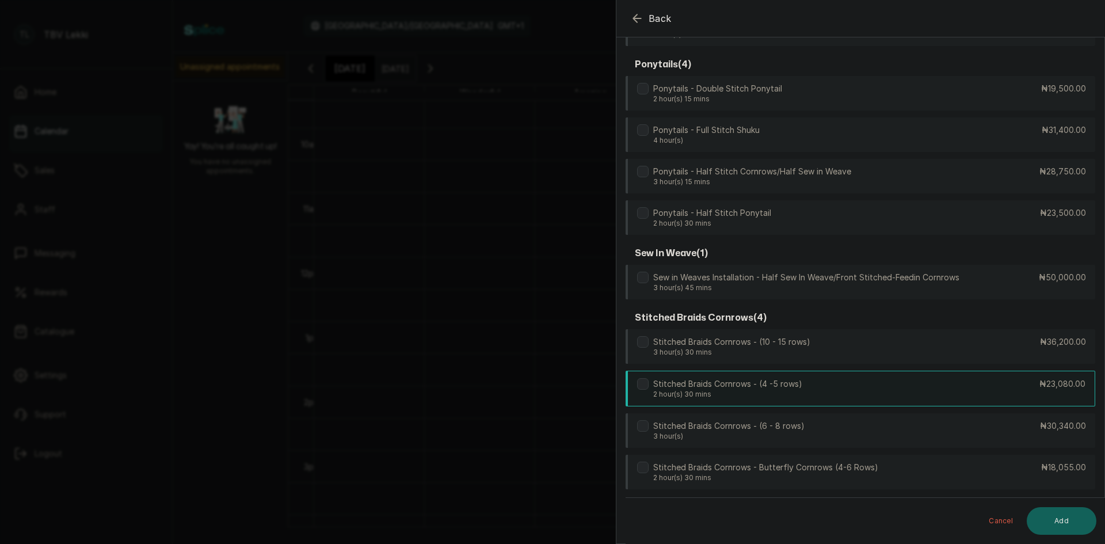
scroll to position [546, 0]
type input "STIT"
click at [635, 16] on icon "button" at bounding box center [637, 19] width 14 height 14
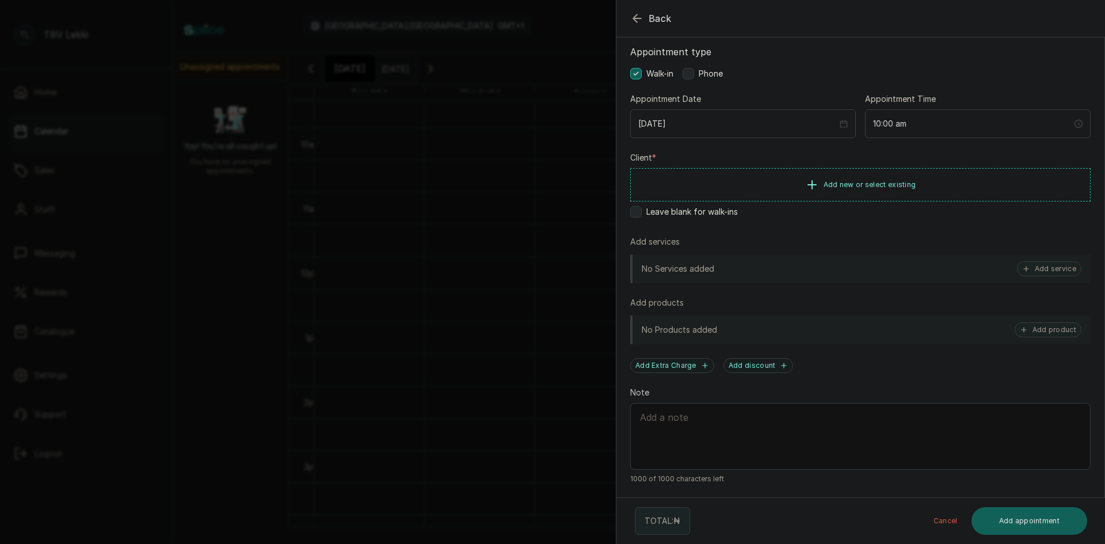
click at [635, 16] on icon "button" at bounding box center [637, 19] width 14 height 14
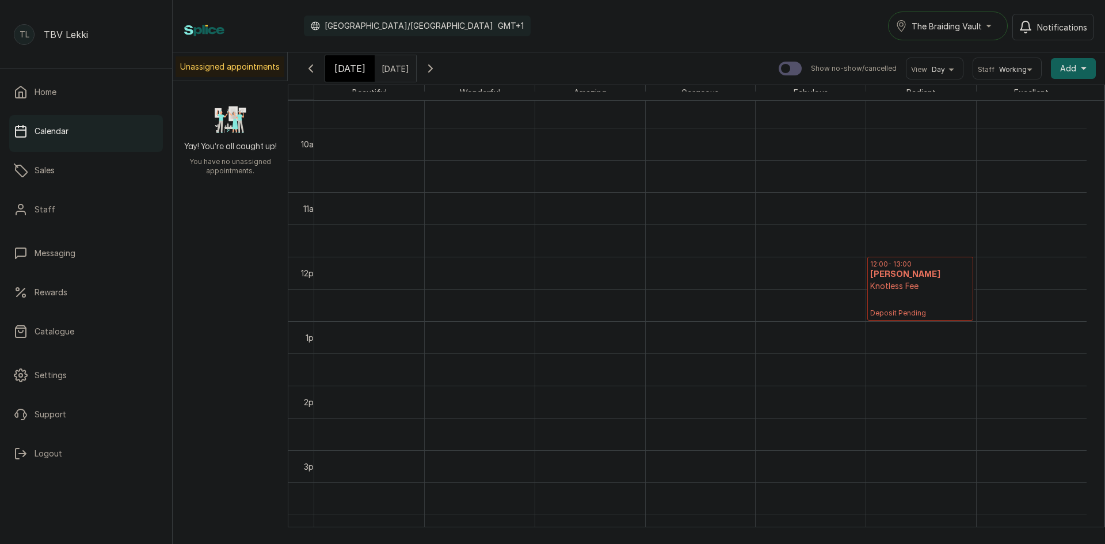
click at [313, 69] on icon "button" at bounding box center [311, 69] width 14 height 14
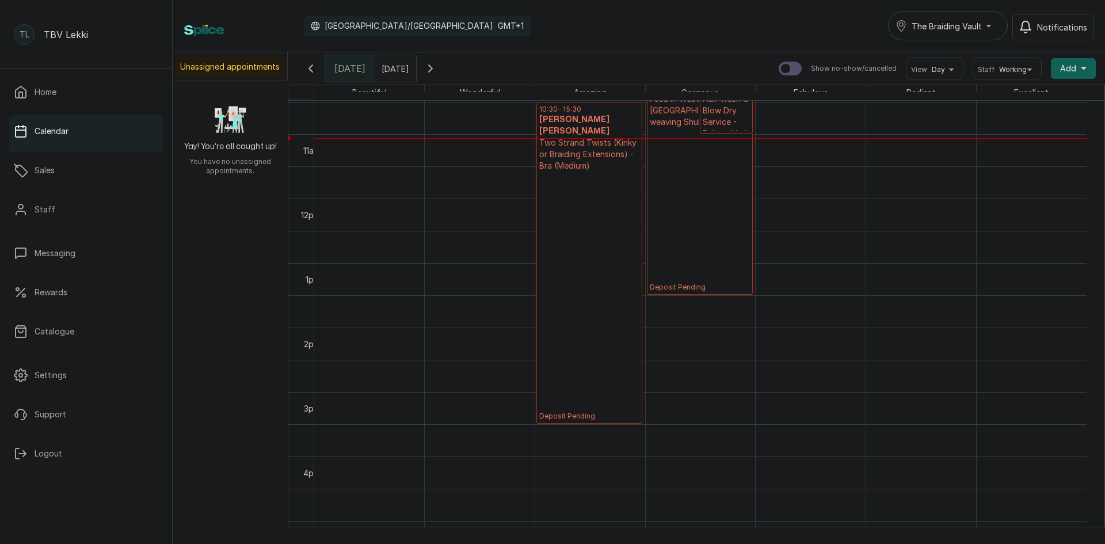
scroll to position [733, 0]
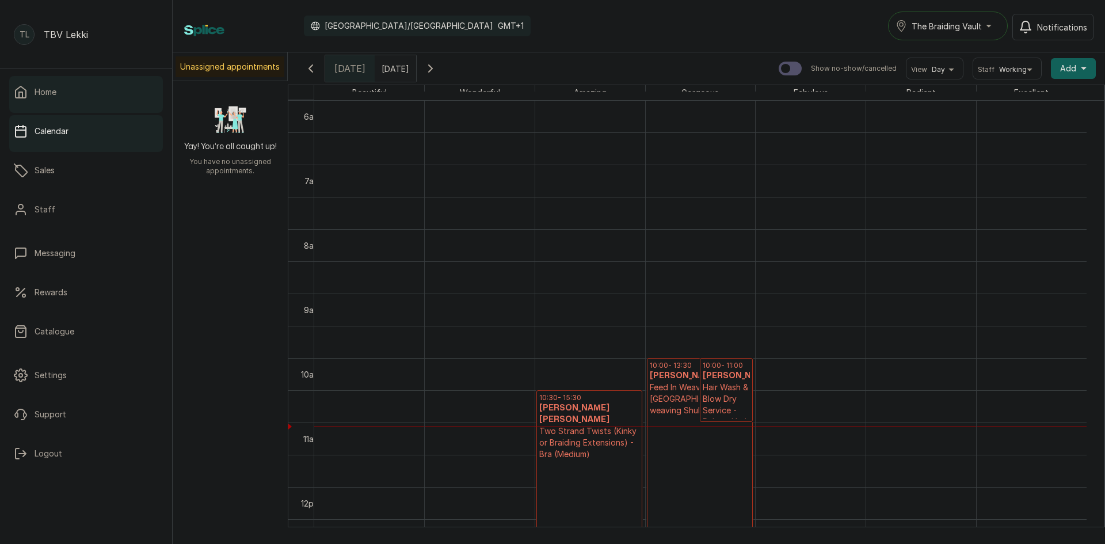
click at [43, 102] on link "Home" at bounding box center [86, 92] width 154 height 32
